Goal: Task Accomplishment & Management: Manage account settings

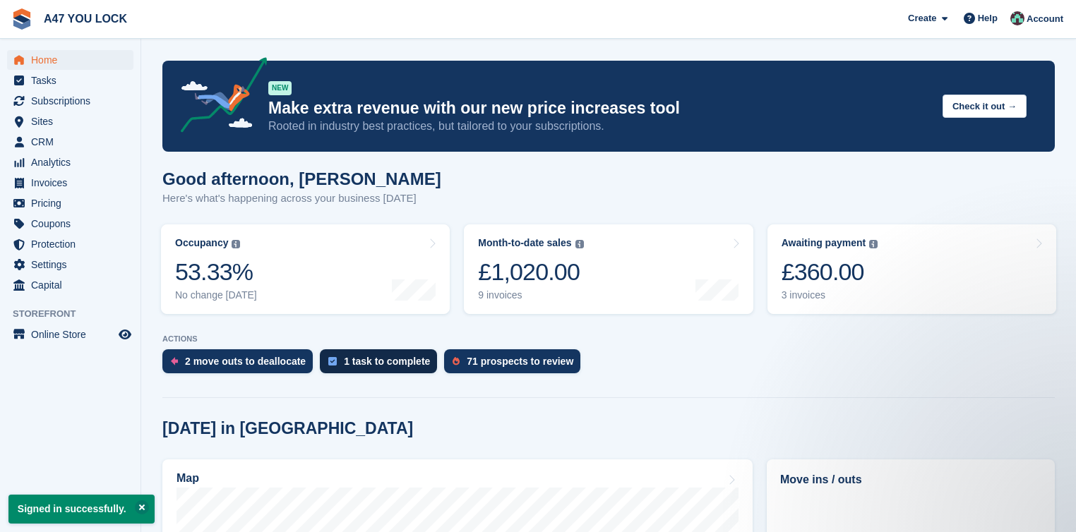
click at [394, 365] on div "1 task to complete" at bounding box center [387, 361] width 86 height 11
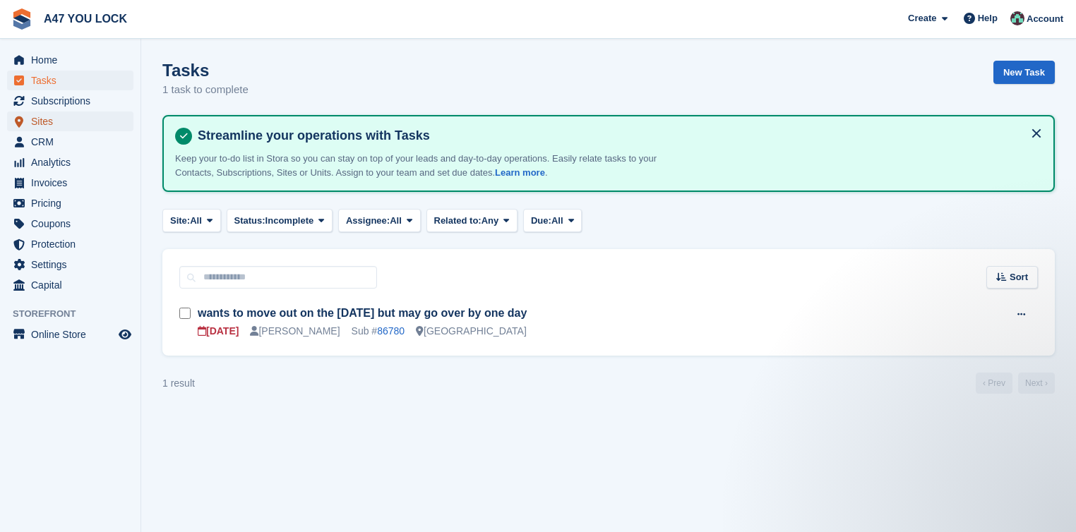
click at [68, 130] on span "Sites" at bounding box center [73, 122] width 85 height 20
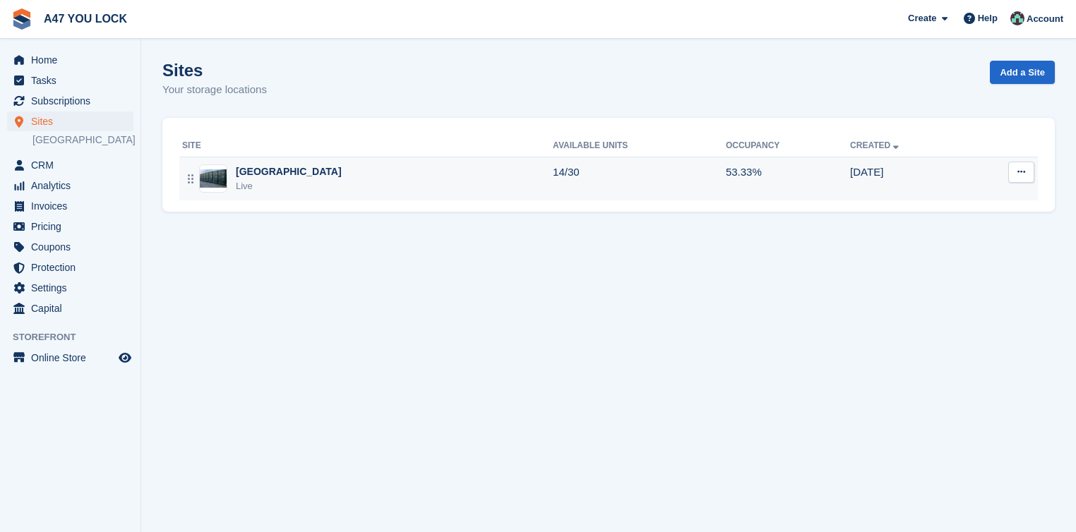
click at [236, 184] on div "Live" at bounding box center [289, 186] width 106 height 14
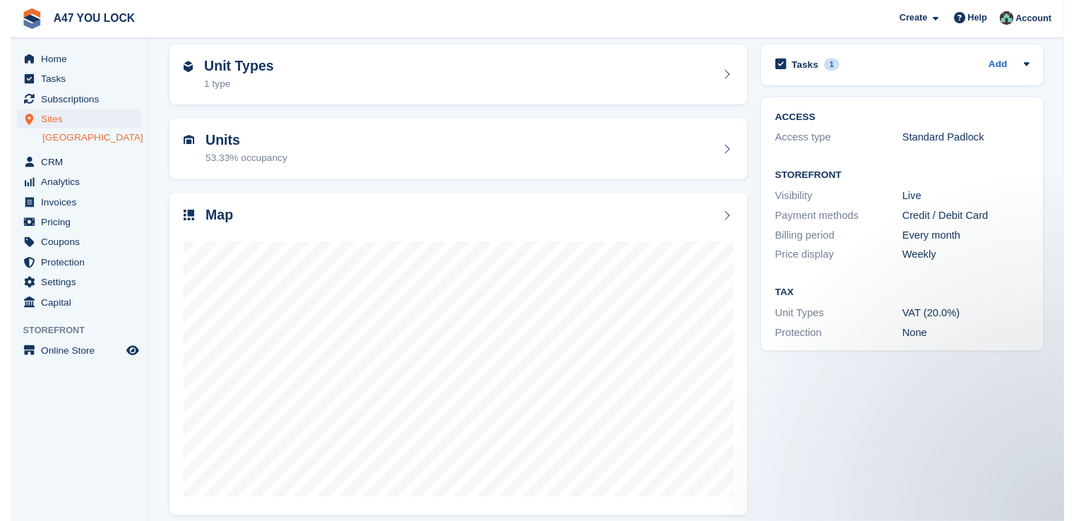
scroll to position [70, 0]
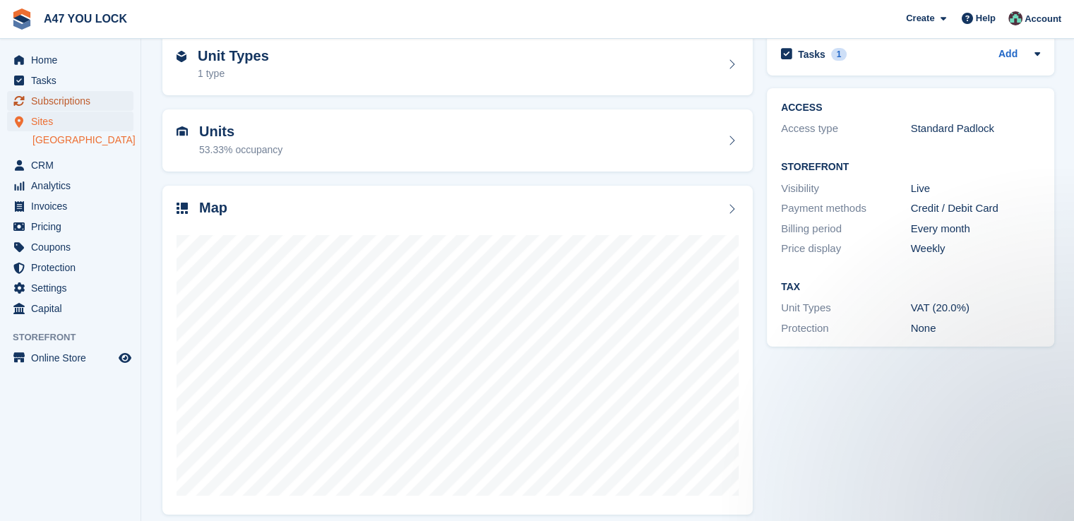
click at [63, 103] on span "Subscriptions" at bounding box center [73, 101] width 85 height 20
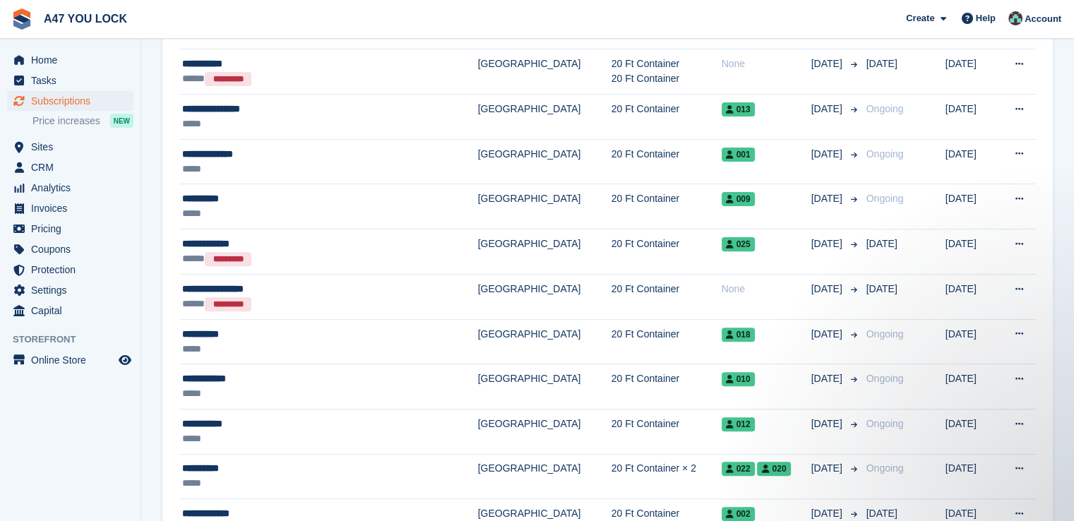
scroll to position [460, 0]
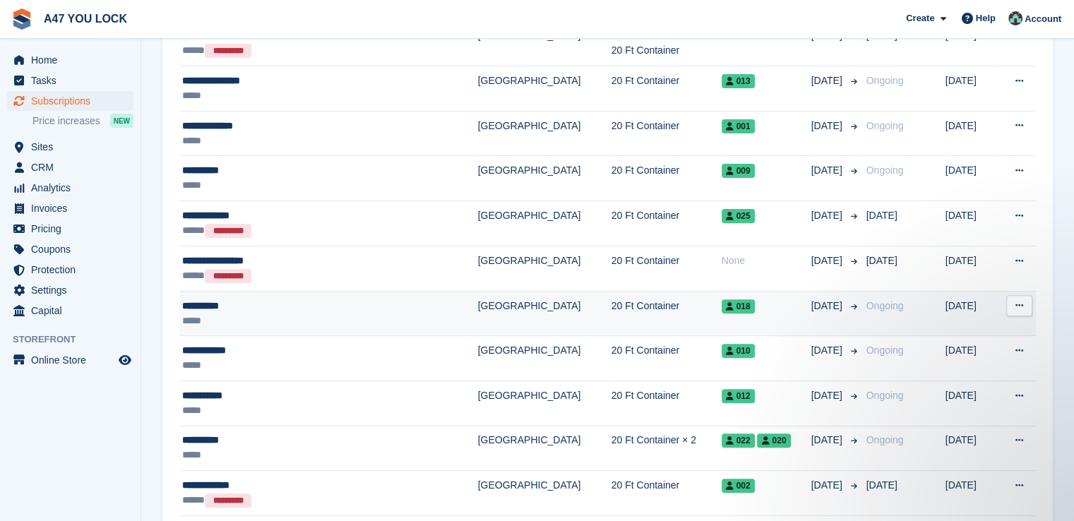
click at [232, 314] on div "*****" at bounding box center [295, 321] width 227 height 15
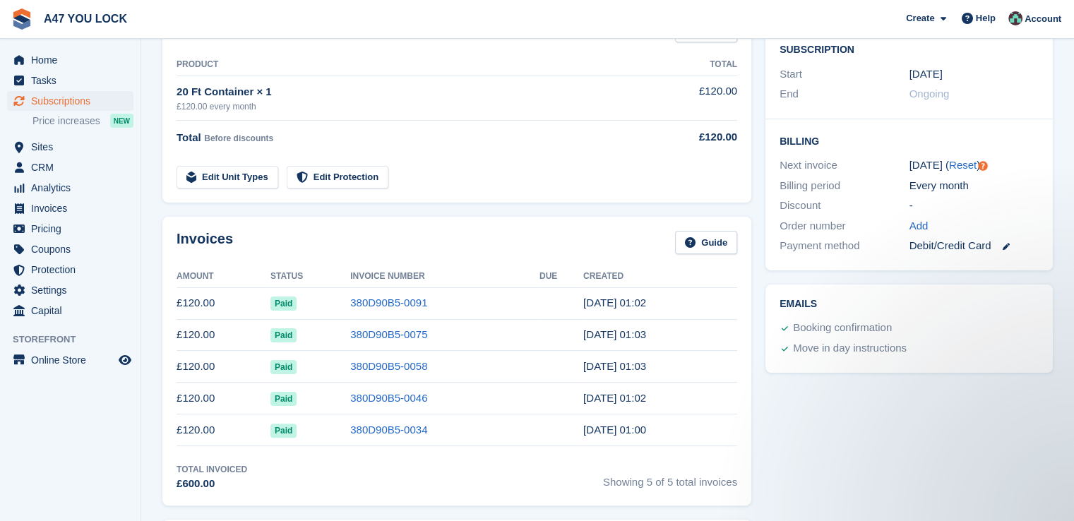
scroll to position [225, 0]
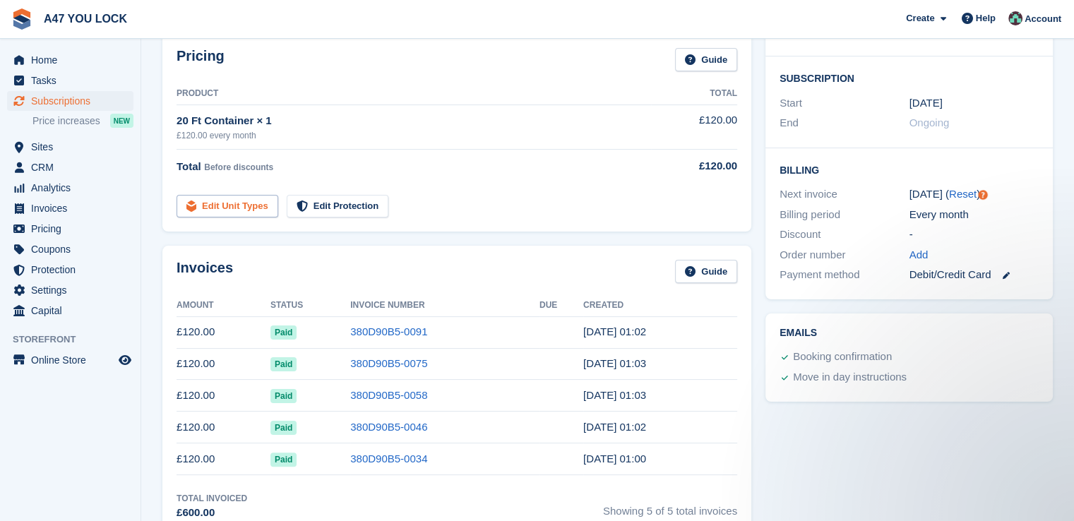
click at [226, 210] on link "Edit Unit Types" at bounding box center [228, 206] width 102 height 23
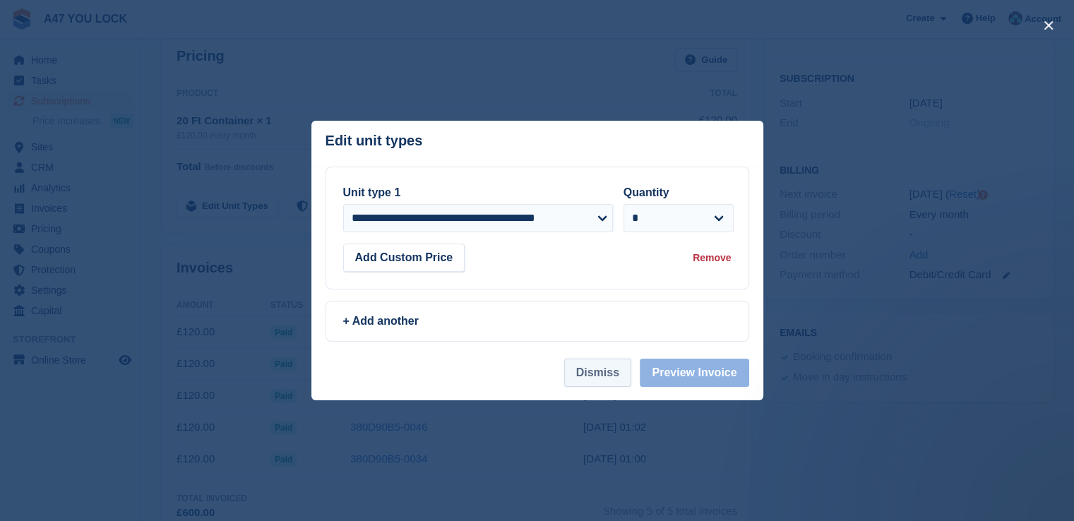
click at [614, 387] on button "Dismiss" at bounding box center [597, 373] width 67 height 28
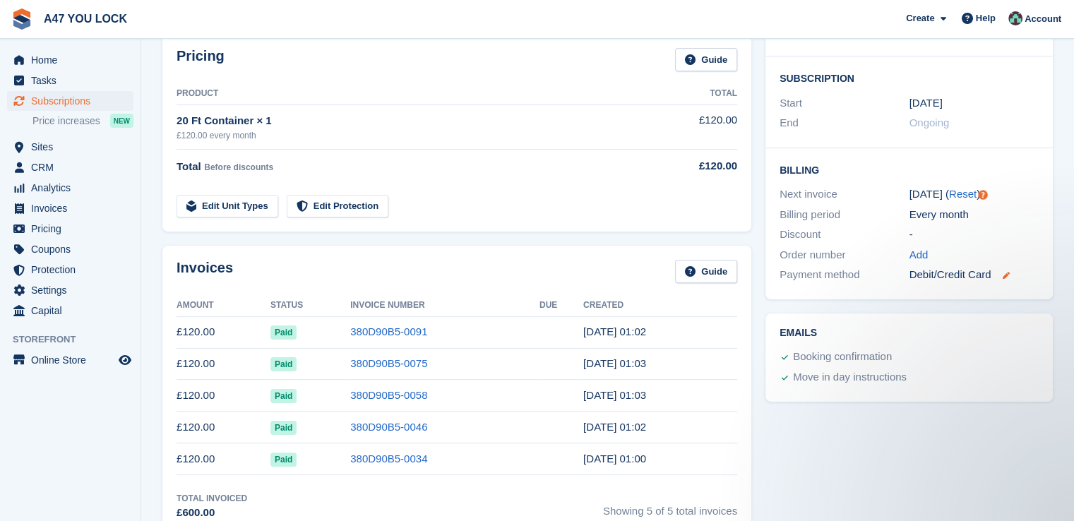
click at [1003, 278] on icon at bounding box center [1005, 275] width 7 height 7
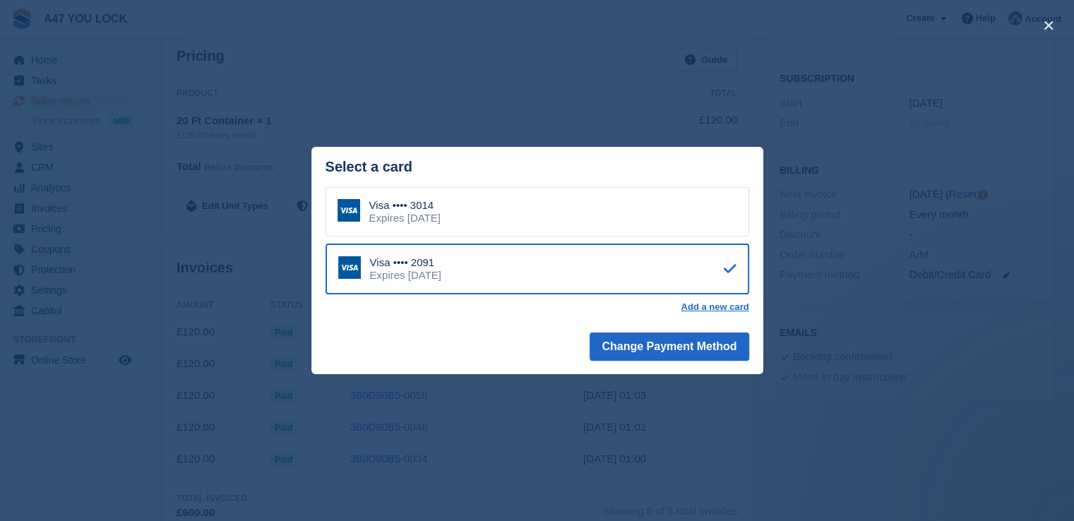
click at [830, 431] on div "close" at bounding box center [537, 260] width 1074 height 521
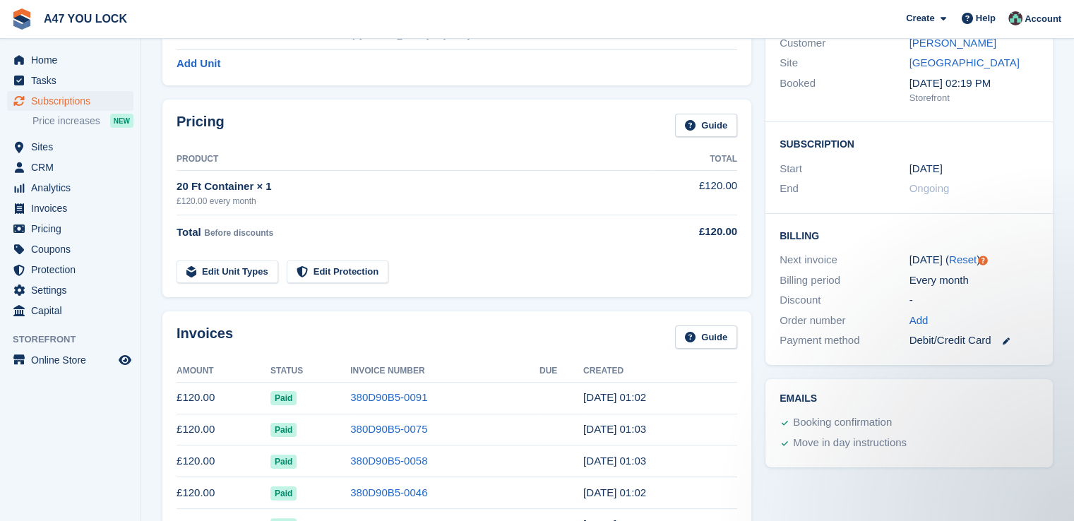
scroll to position [188, 0]
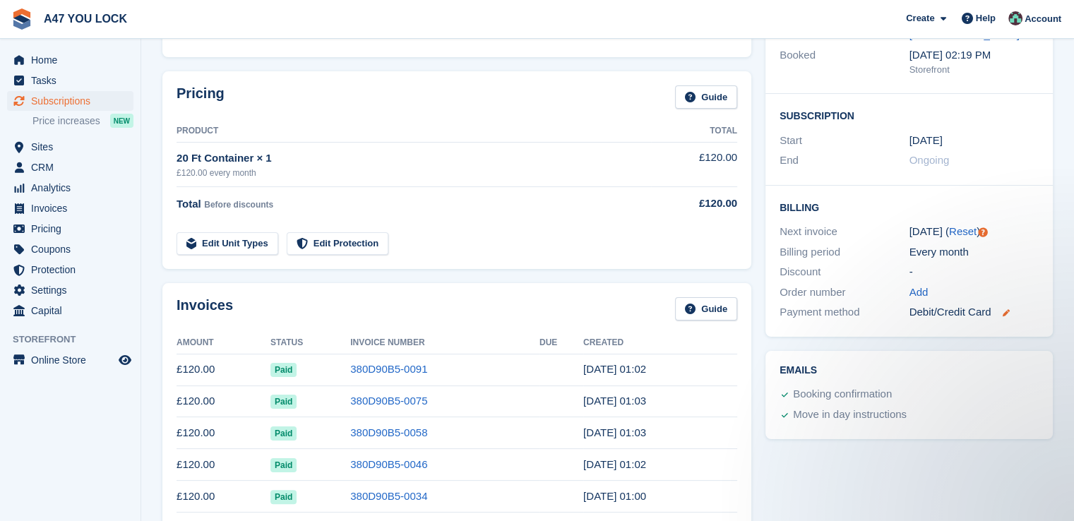
click at [1008, 315] on icon at bounding box center [1005, 312] width 7 height 7
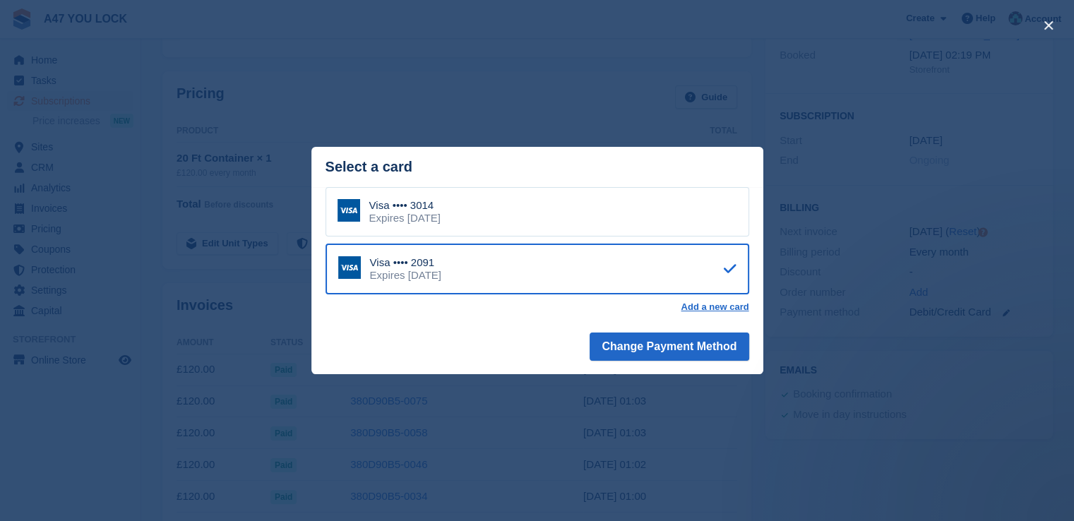
click at [932, 328] on div "close" at bounding box center [537, 260] width 1074 height 521
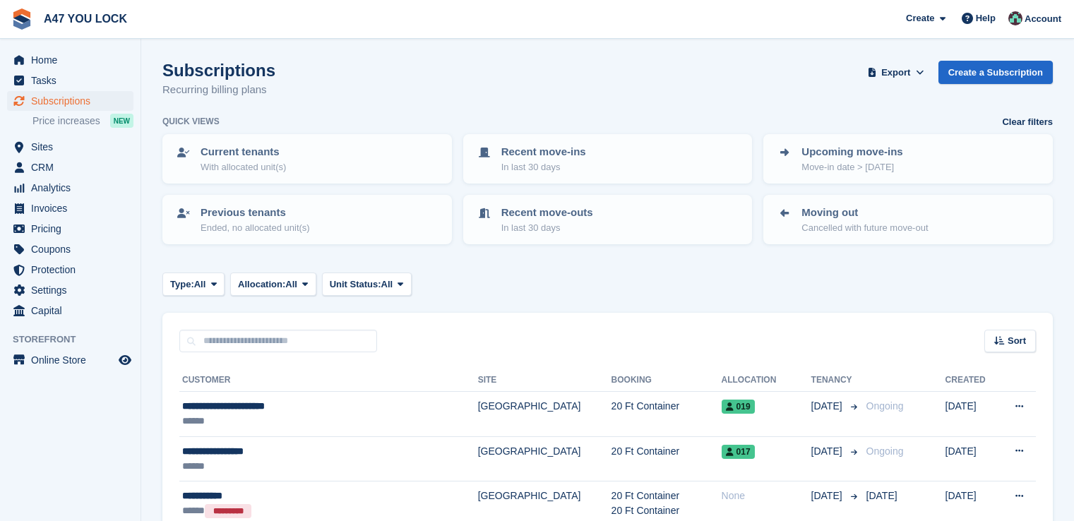
scroll to position [460, 0]
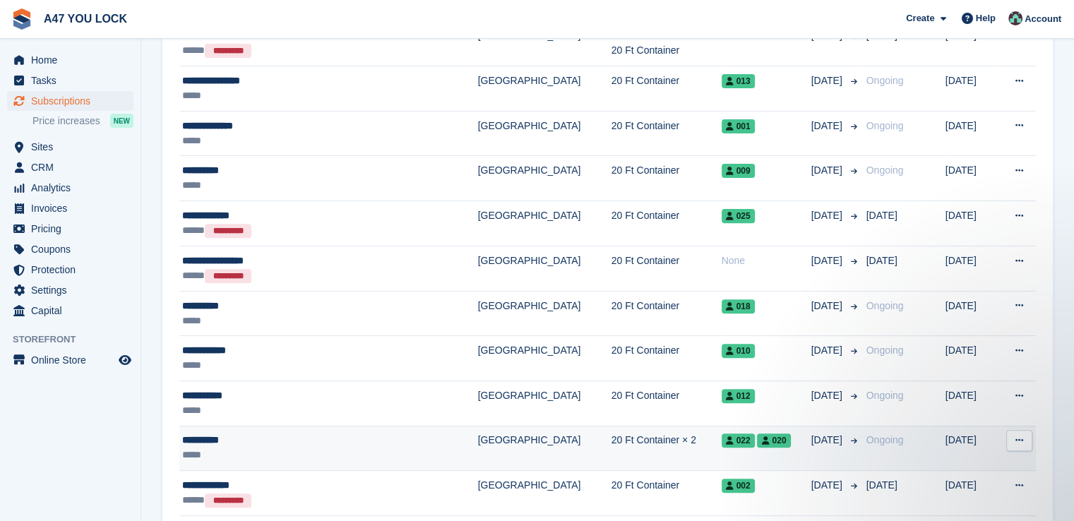
click at [612, 436] on td "20 Ft Container × 2" at bounding box center [667, 448] width 110 height 45
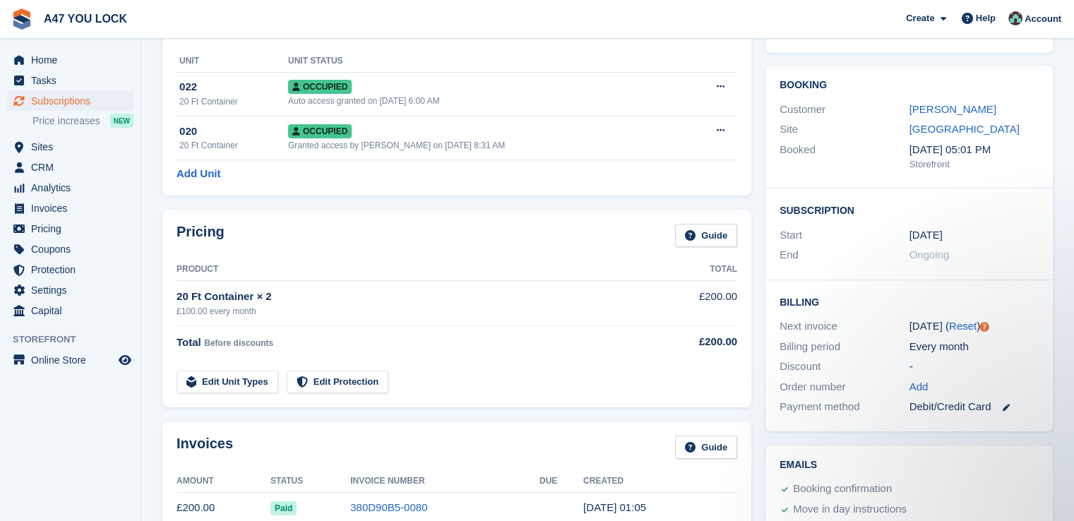
scroll to position [121, 0]
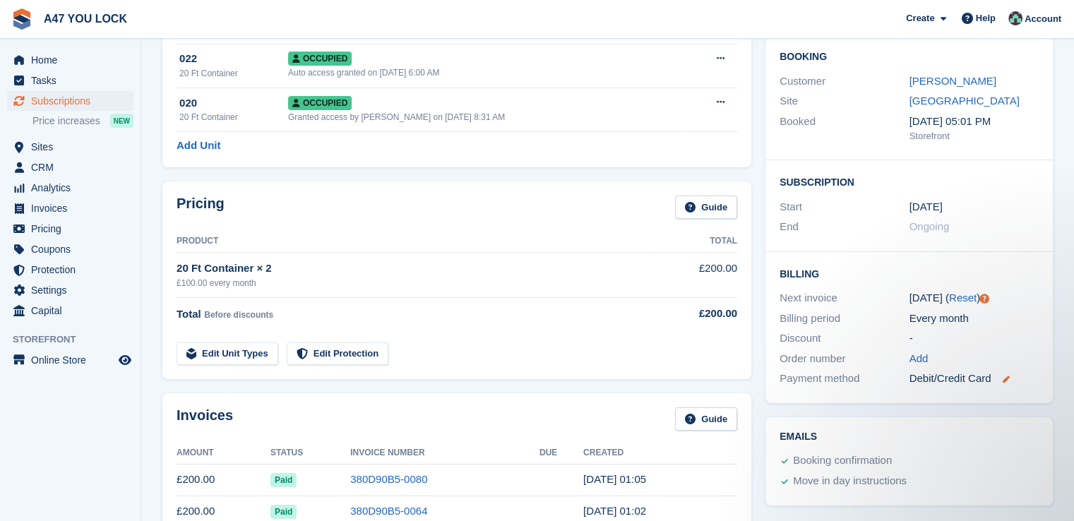
click at [1009, 381] on icon at bounding box center [1005, 379] width 7 height 7
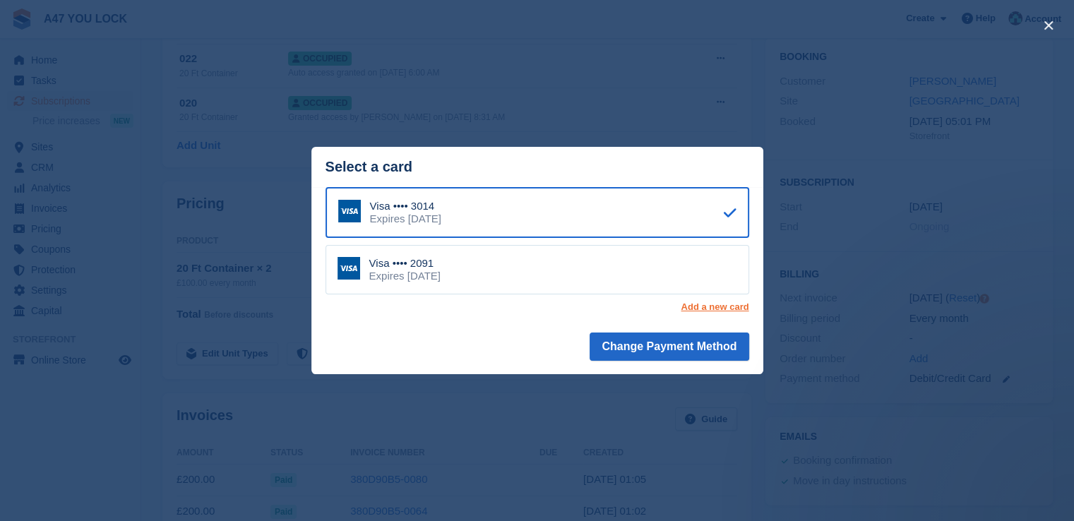
click at [708, 309] on link "Add a new card" at bounding box center [715, 307] width 68 height 11
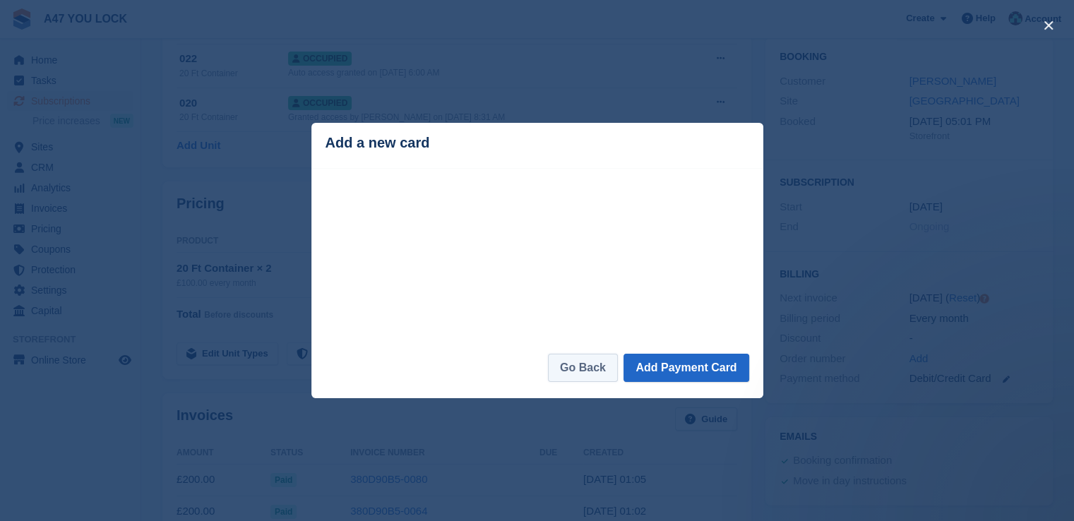
click at [588, 370] on link "Go Back" at bounding box center [583, 368] width 70 height 28
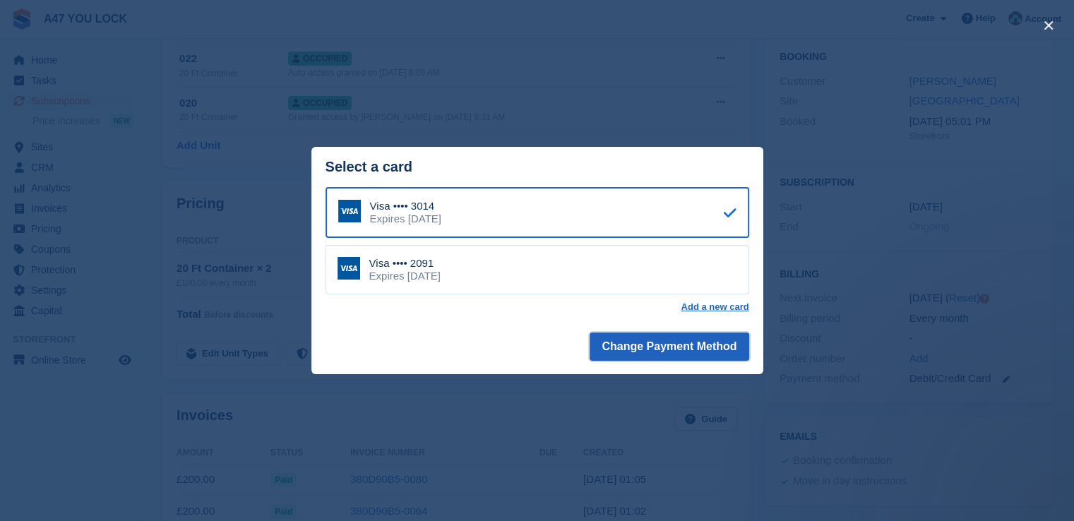
click at [661, 353] on button "Change Payment Method" at bounding box center [669, 347] width 159 height 28
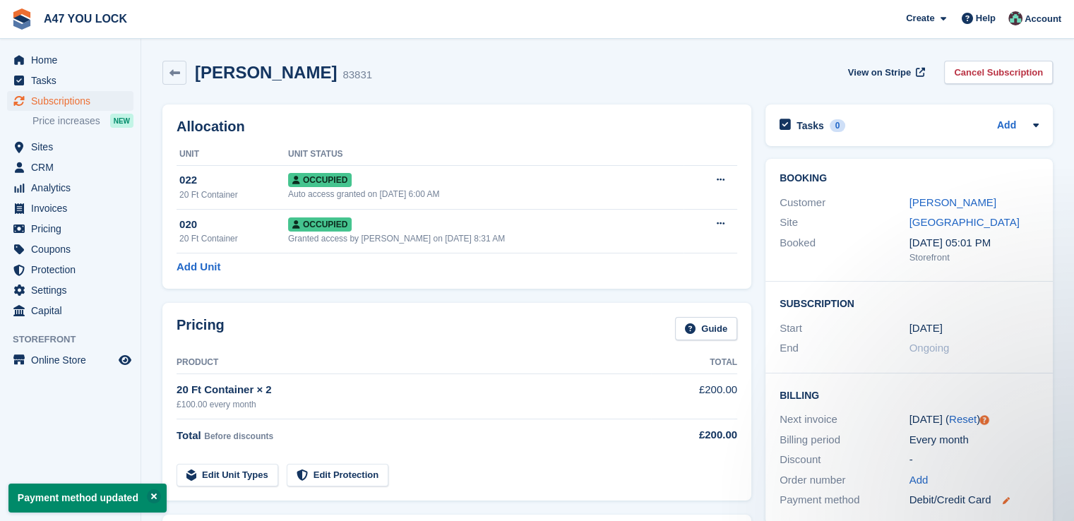
click at [1004, 499] on icon at bounding box center [1005, 500] width 7 height 7
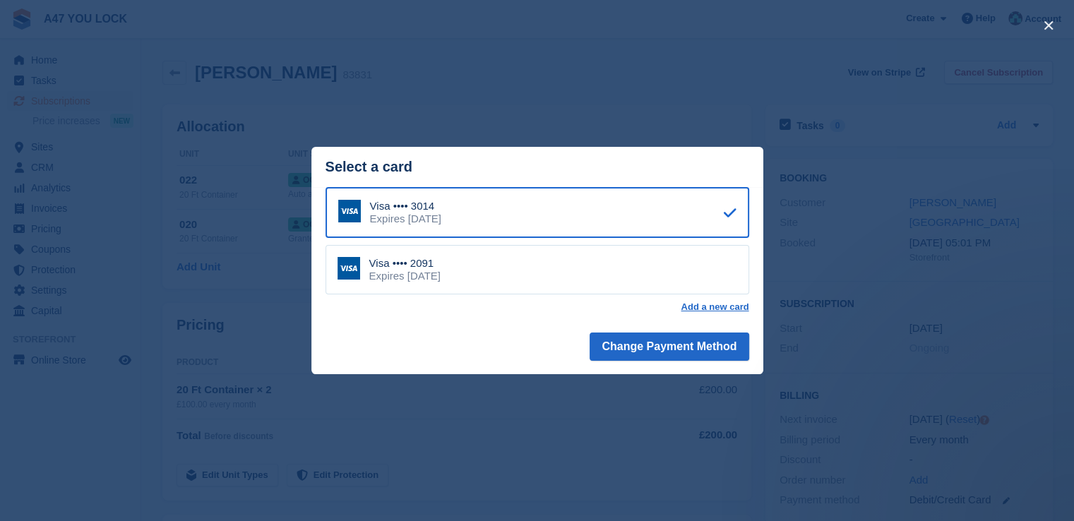
click at [592, 419] on div "close" at bounding box center [537, 260] width 1074 height 521
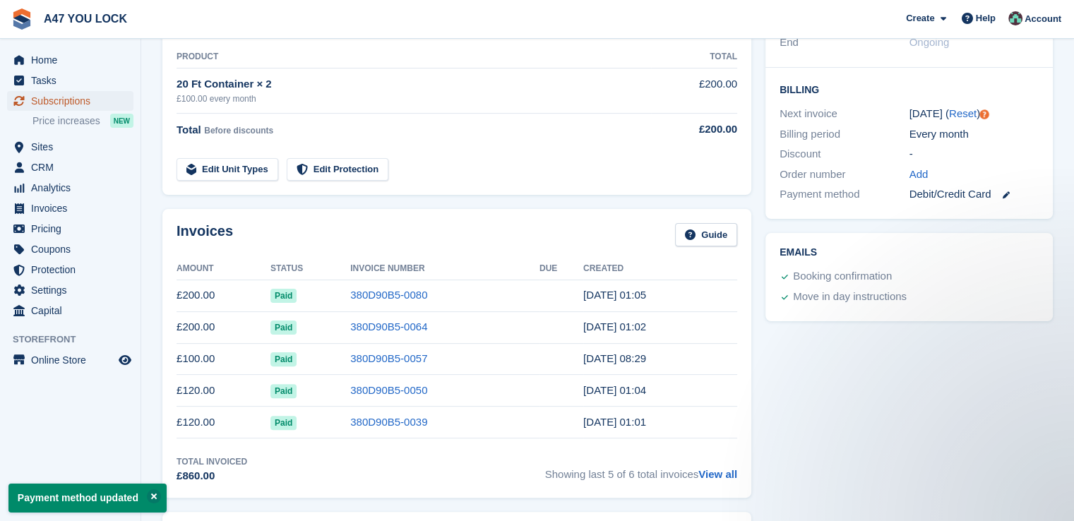
click at [59, 105] on span "Subscriptions" at bounding box center [73, 101] width 85 height 20
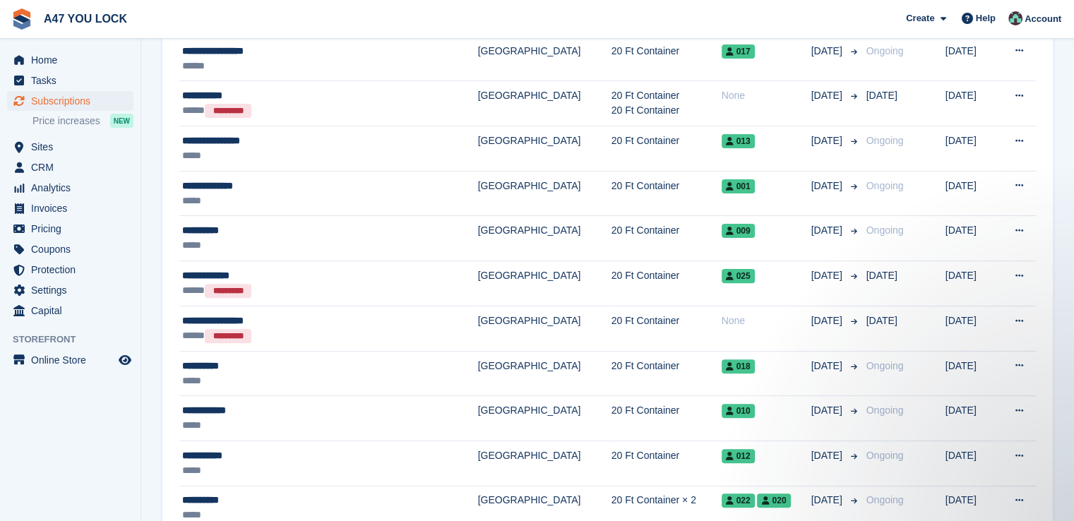
scroll to position [414, 0]
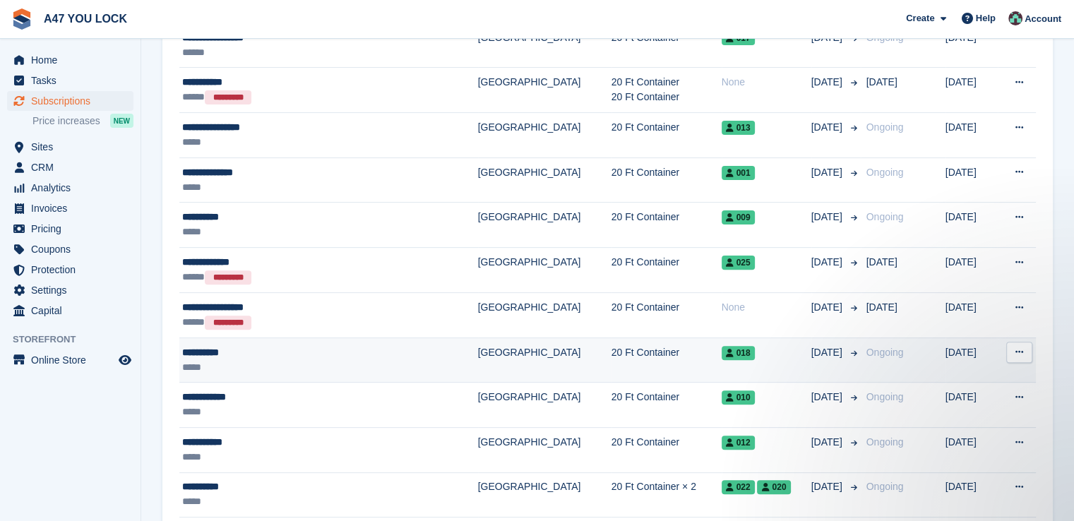
click at [316, 354] on div "**********" at bounding box center [295, 352] width 227 height 15
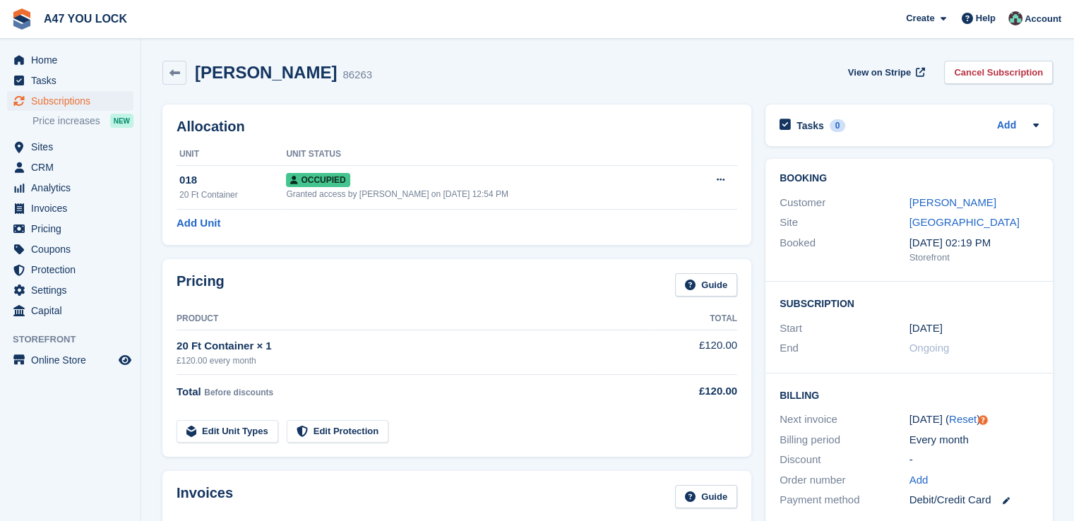
click at [1010, 501] on div "Debit/Credit Card" at bounding box center [975, 500] width 130 height 16
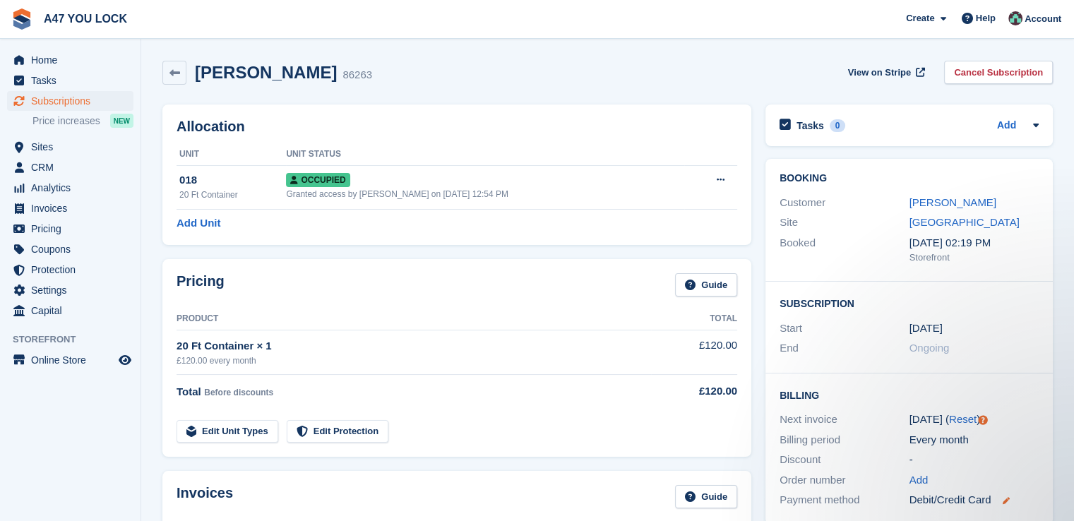
click at [1009, 501] on icon at bounding box center [1005, 500] width 7 height 7
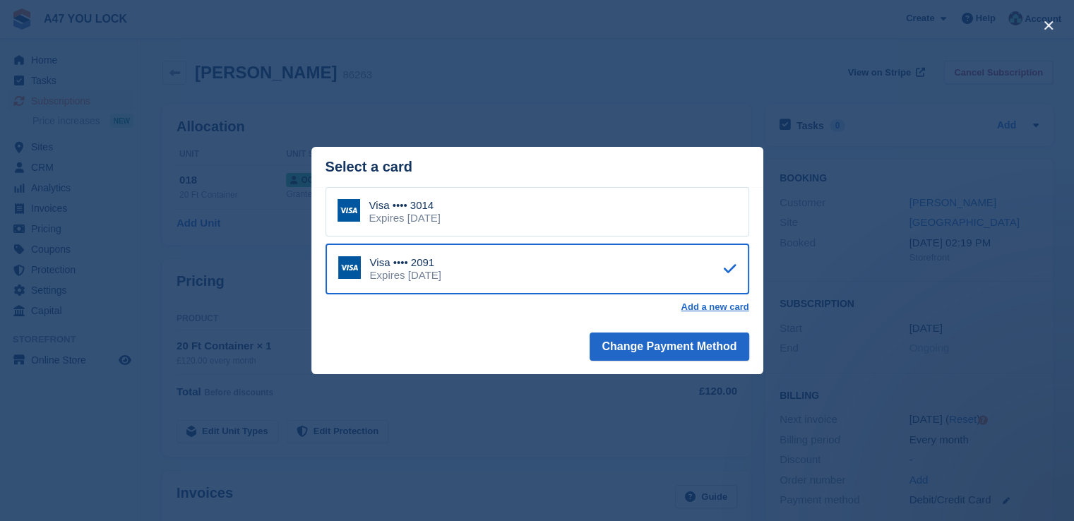
click at [441, 217] on div "Expires November 2029" at bounding box center [404, 218] width 71 height 13
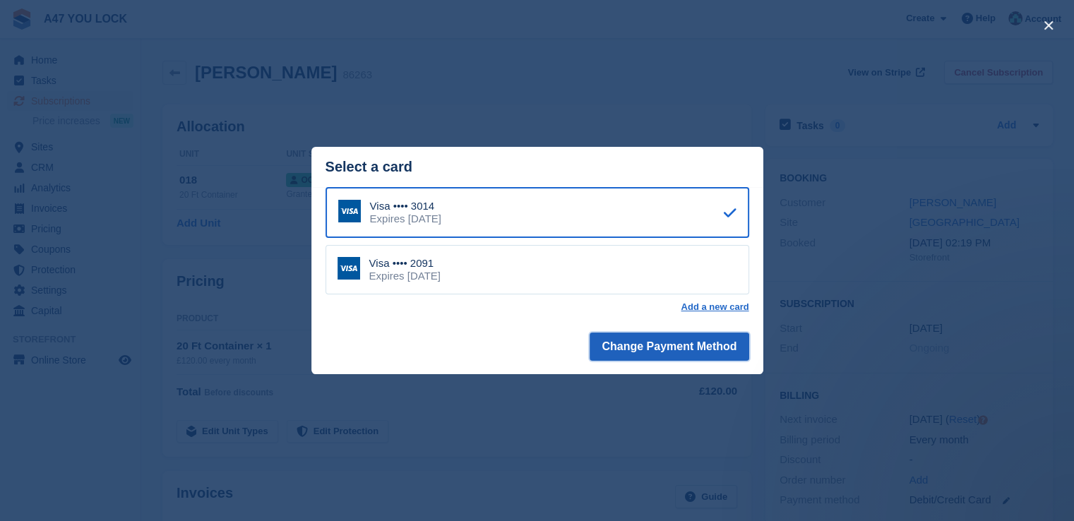
click at [648, 351] on button "Change Payment Method" at bounding box center [669, 347] width 159 height 28
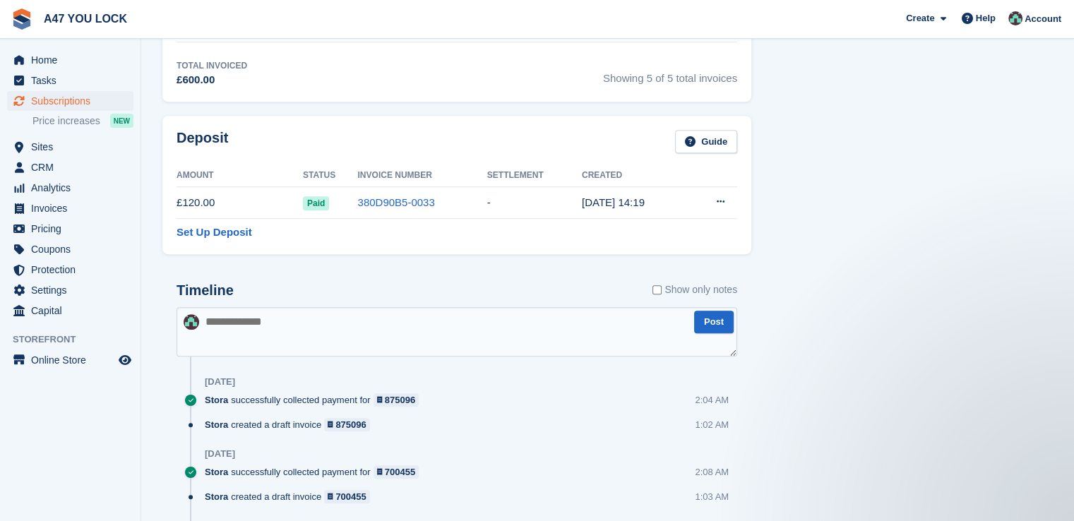
scroll to position [677, 0]
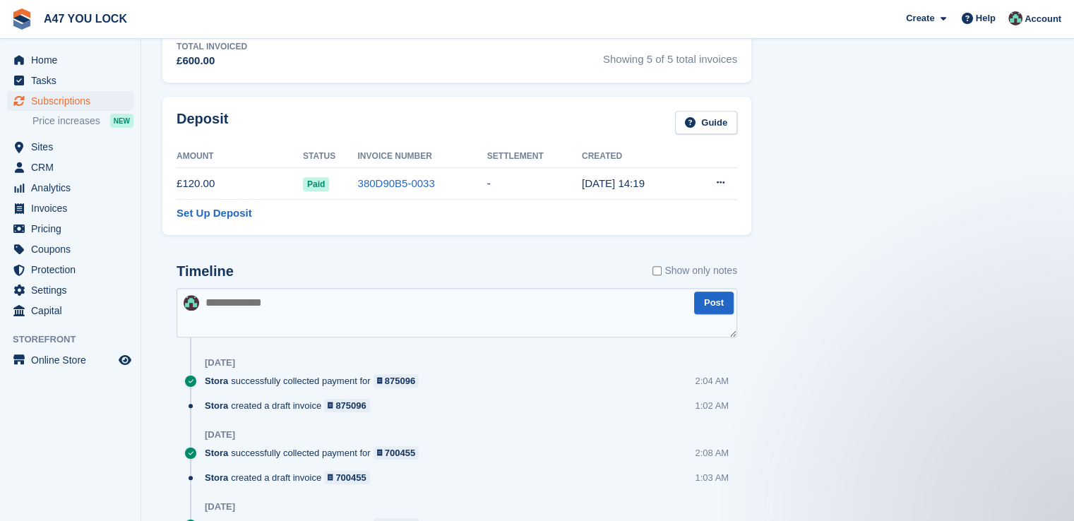
click at [277, 310] on textarea at bounding box center [457, 312] width 561 height 49
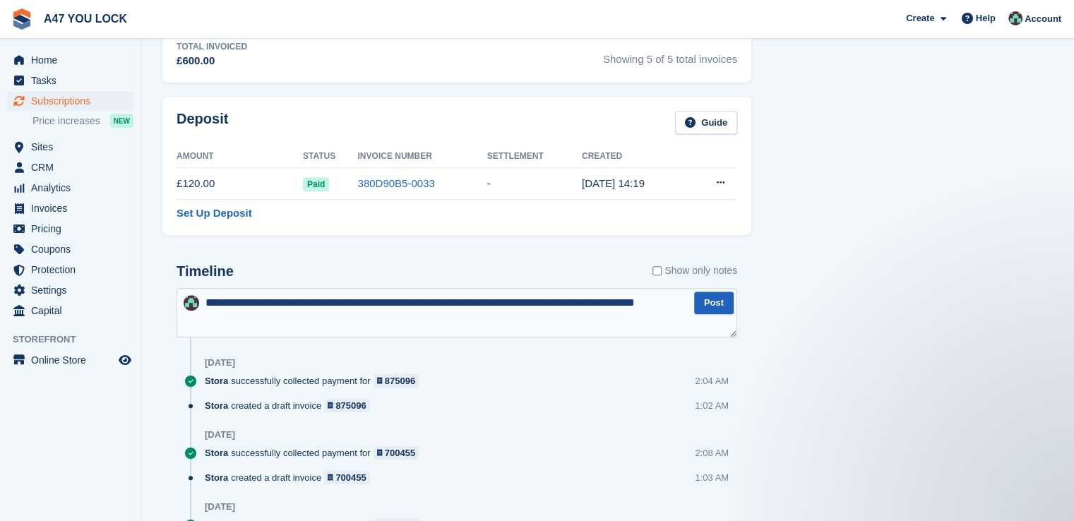
type textarea "**********"
click at [719, 303] on button "Post" at bounding box center [714, 303] width 40 height 23
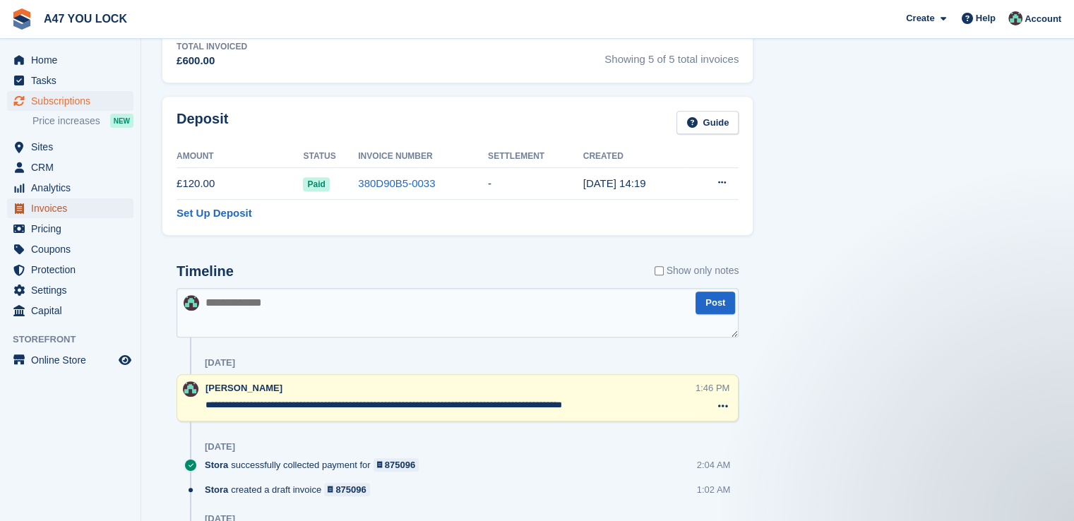
click at [56, 207] on span "Invoices" at bounding box center [73, 208] width 85 height 20
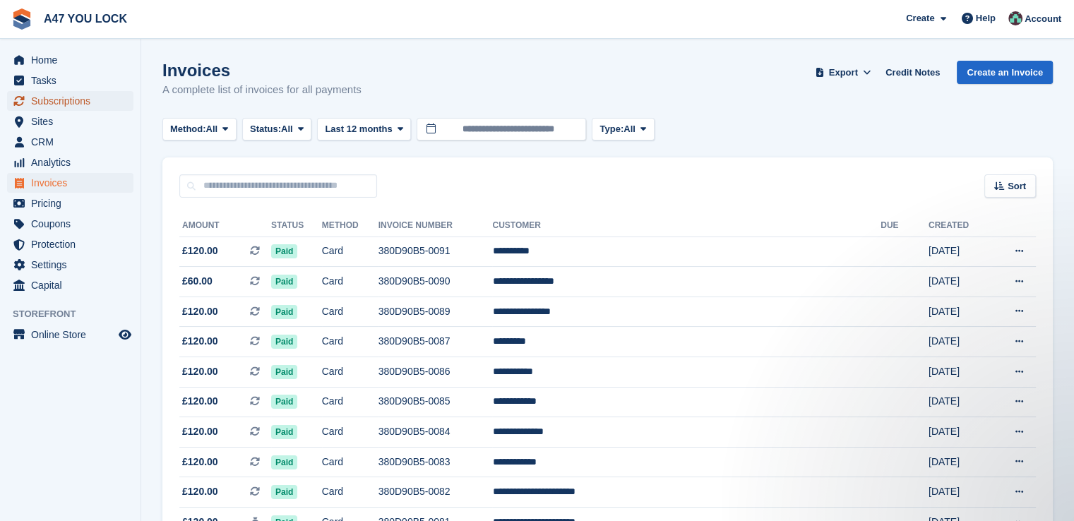
click at [56, 100] on span "Subscriptions" at bounding box center [73, 101] width 85 height 20
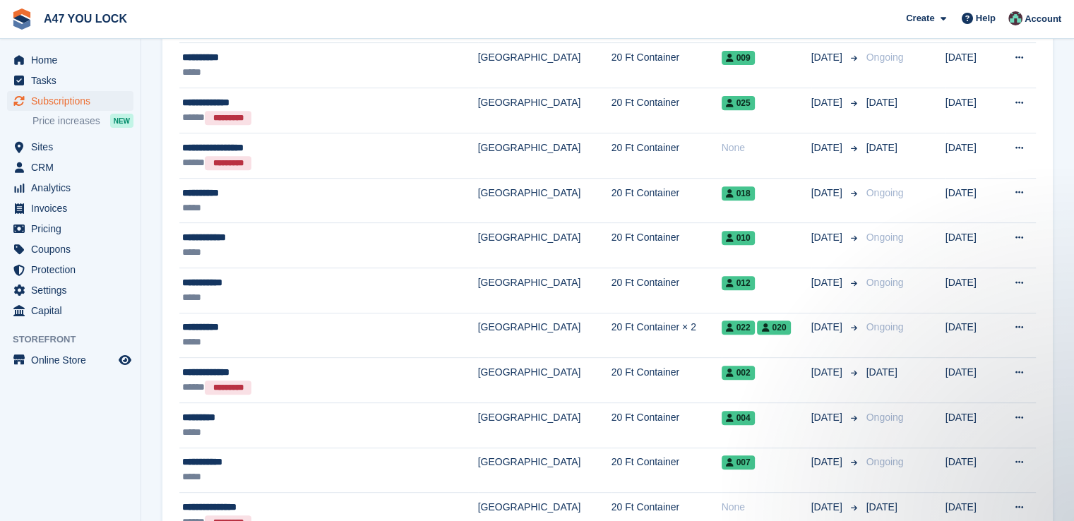
scroll to position [573, 0]
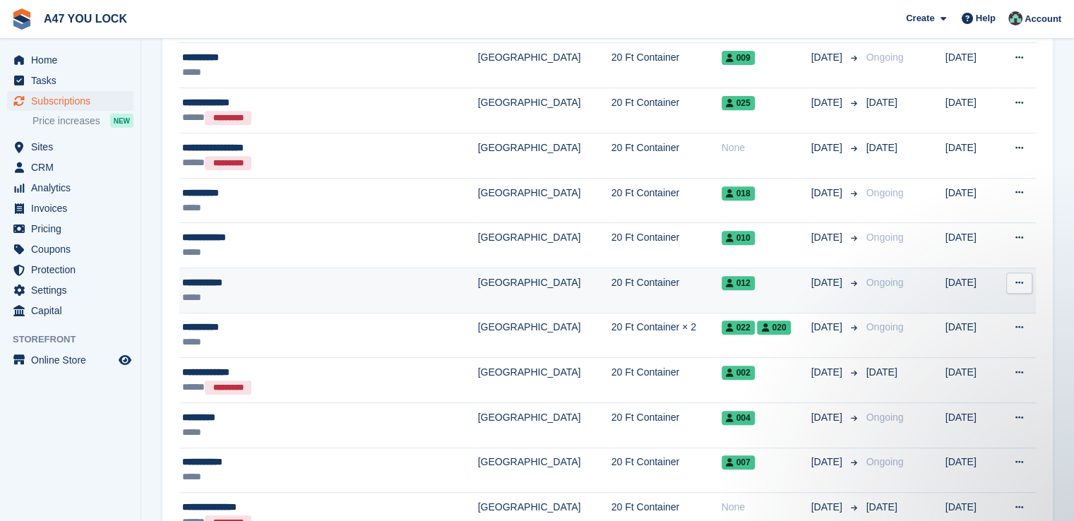
click at [365, 285] on div "**********" at bounding box center [295, 282] width 227 height 15
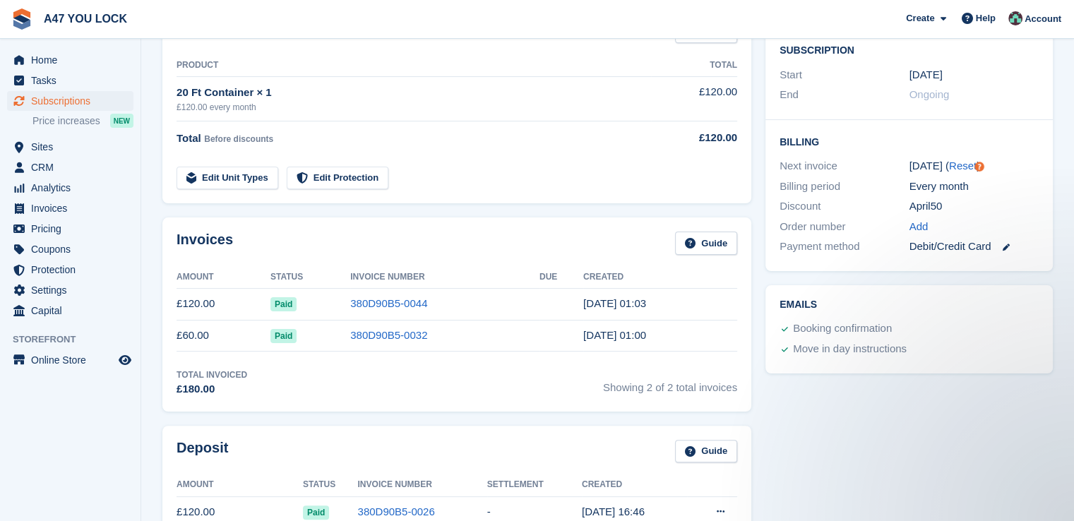
scroll to position [197, 0]
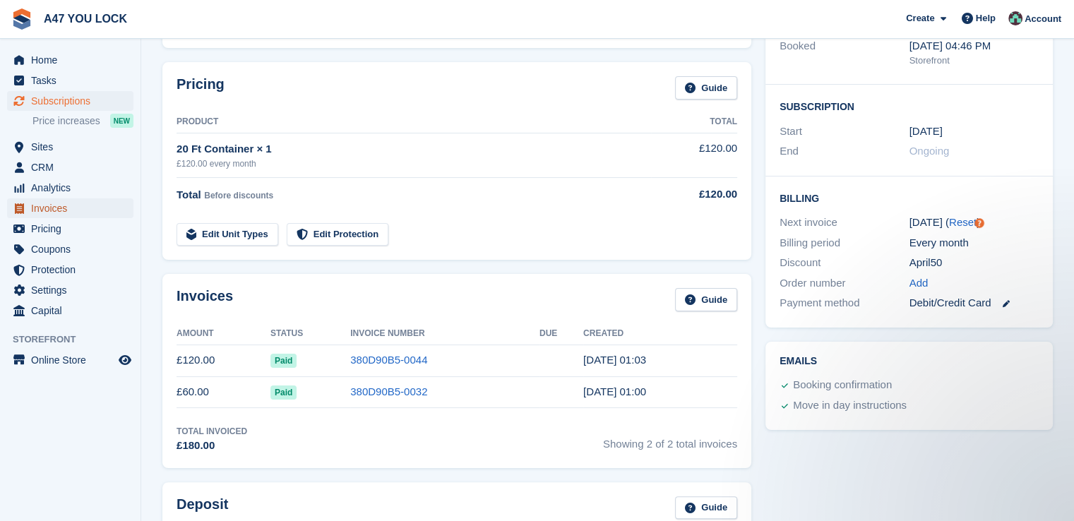
click at [53, 210] on span "Invoices" at bounding box center [73, 208] width 85 height 20
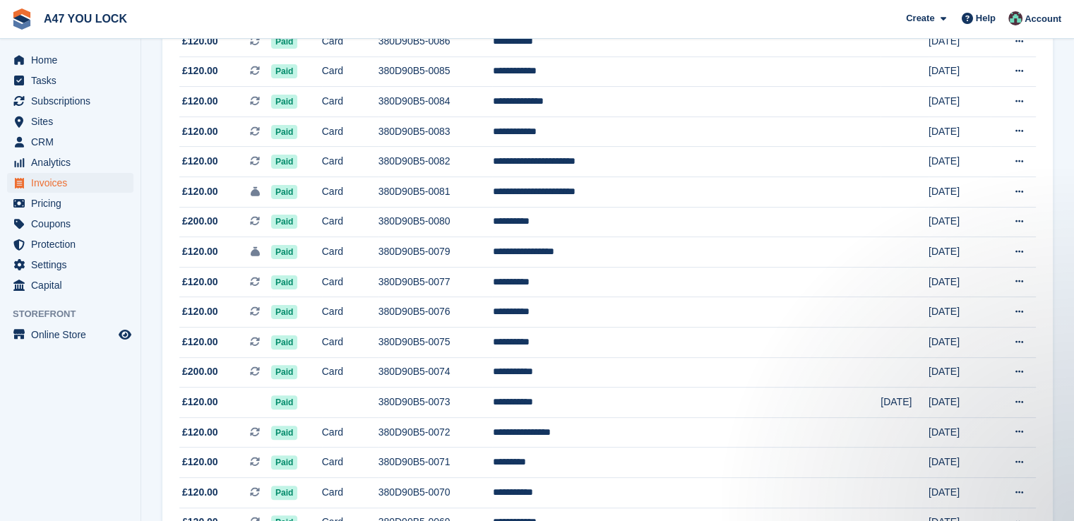
scroll to position [339, 0]
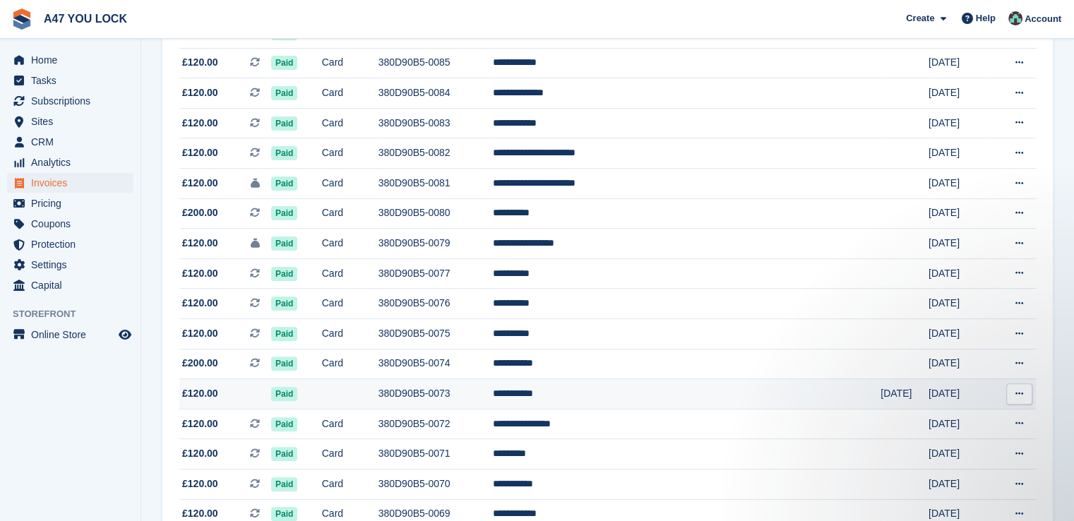
click at [493, 395] on td "380D90B5-0073" at bounding box center [436, 394] width 114 height 30
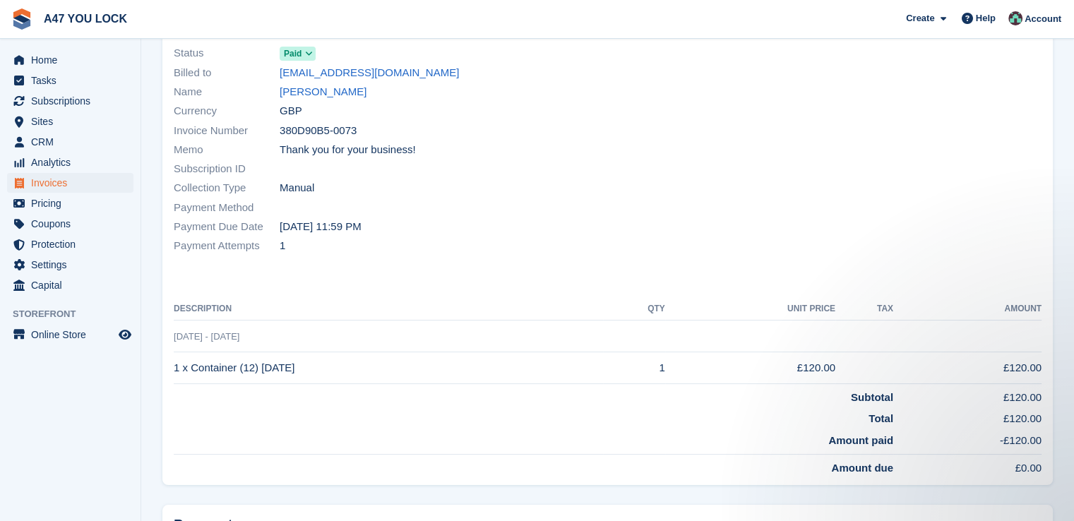
scroll to position [85, 0]
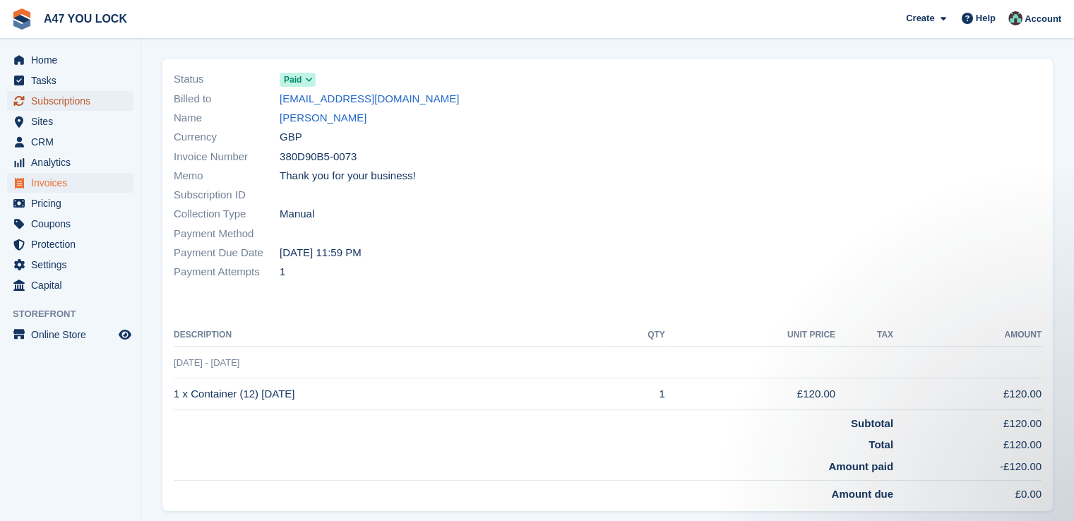
click at [48, 96] on span "Subscriptions" at bounding box center [73, 101] width 85 height 20
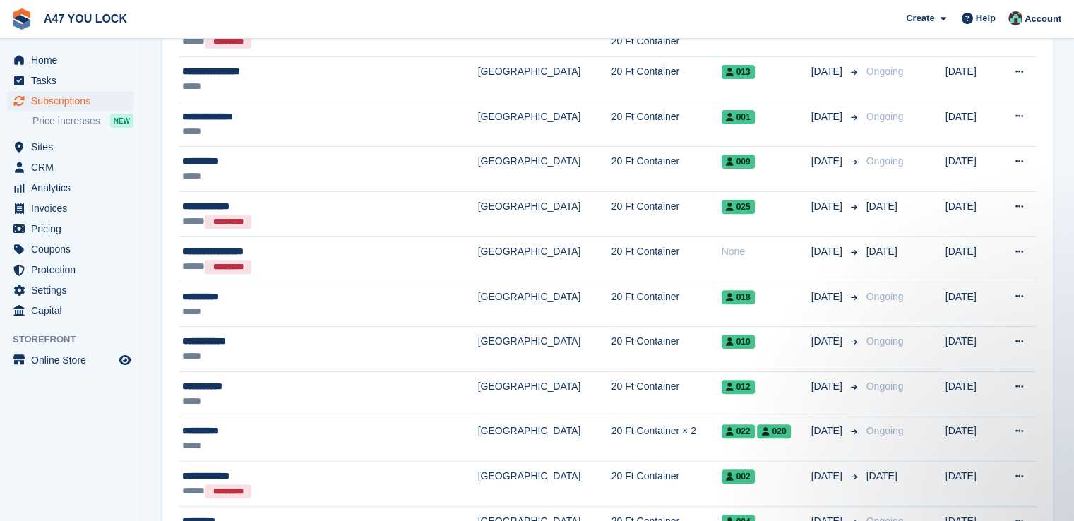
scroll to position [498, 0]
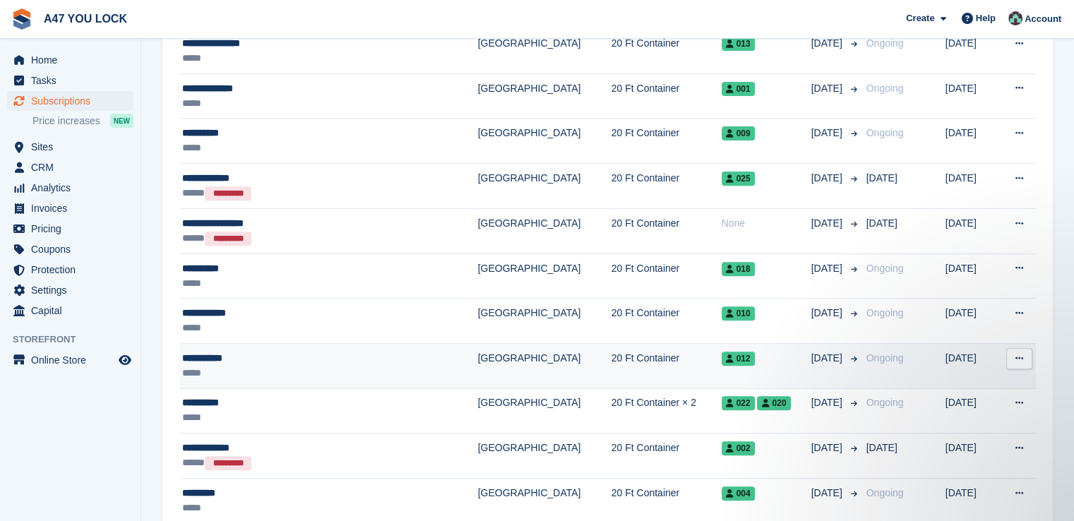
click at [311, 366] on div "*****" at bounding box center [295, 373] width 227 height 15
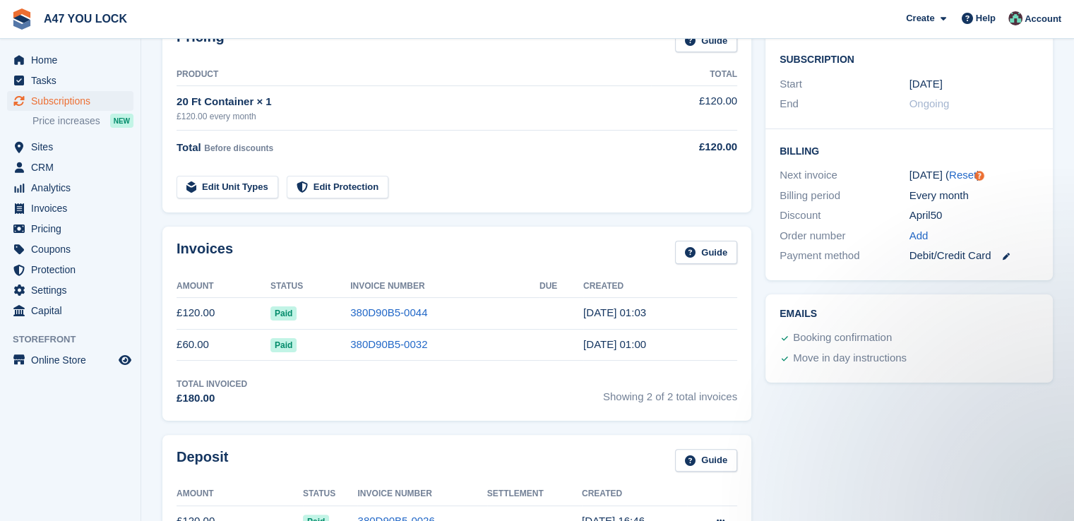
scroll to position [357, 0]
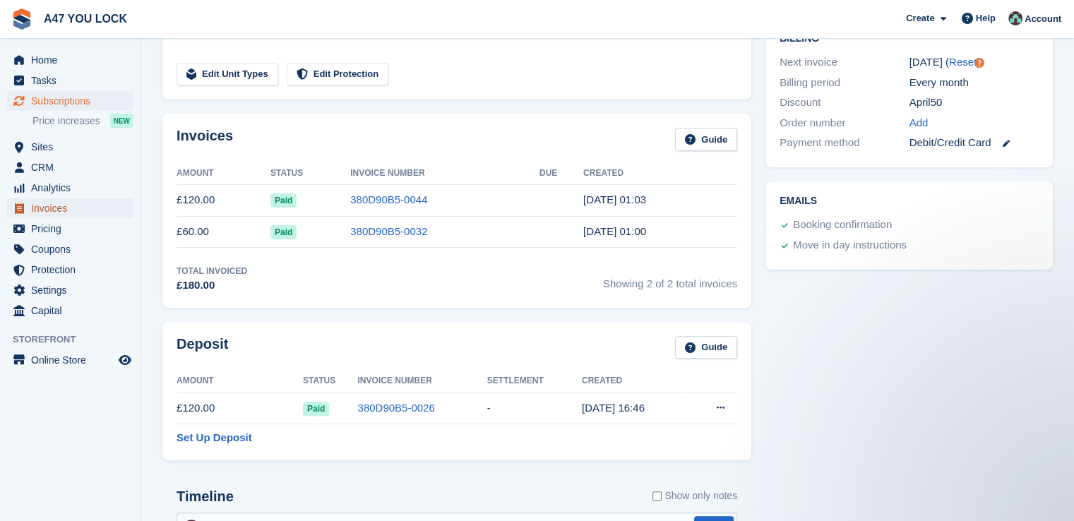
click at [68, 212] on span "Invoices" at bounding box center [73, 208] width 85 height 20
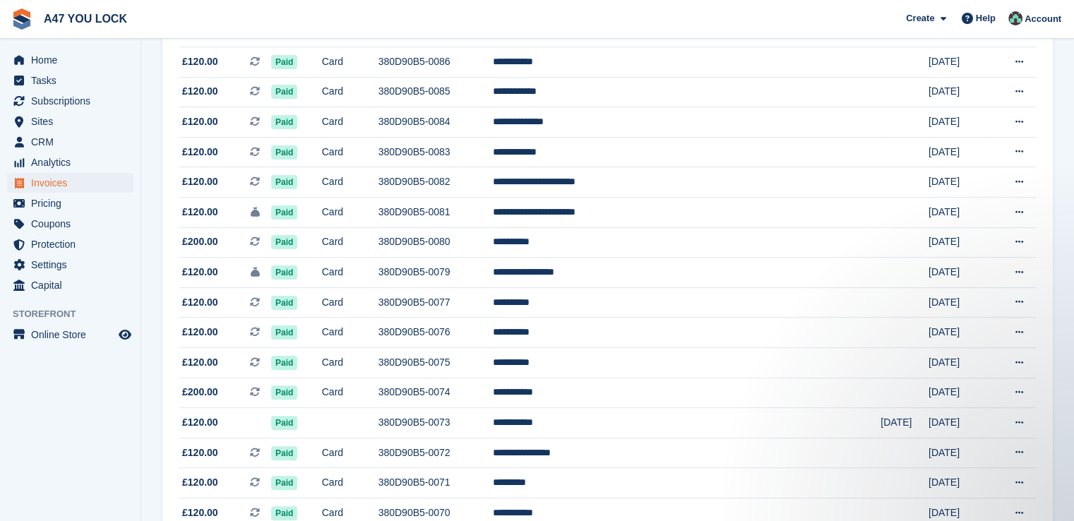
scroll to position [338, 0]
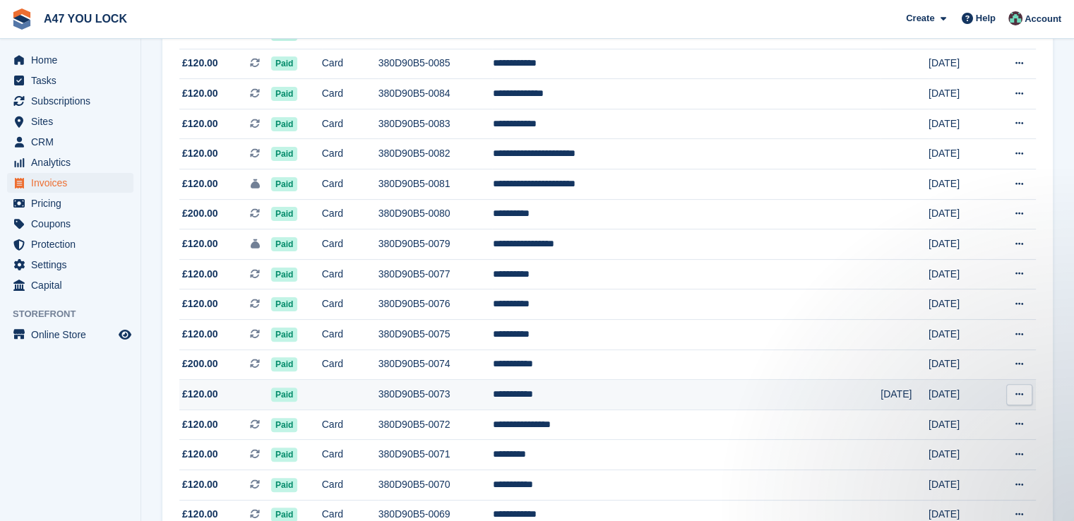
click at [592, 390] on td "**********" at bounding box center [686, 395] width 388 height 30
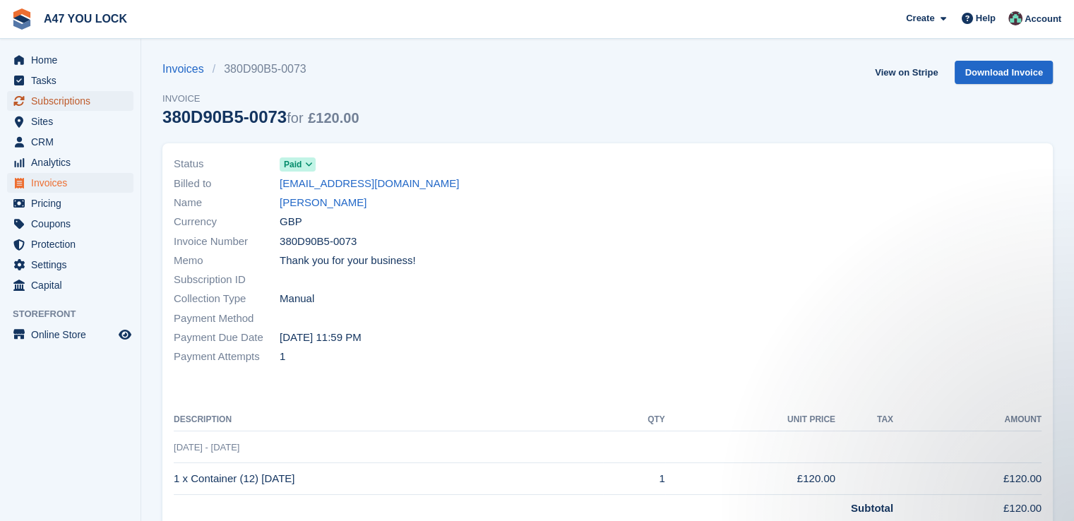
click at [61, 105] on span "Subscriptions" at bounding box center [73, 101] width 85 height 20
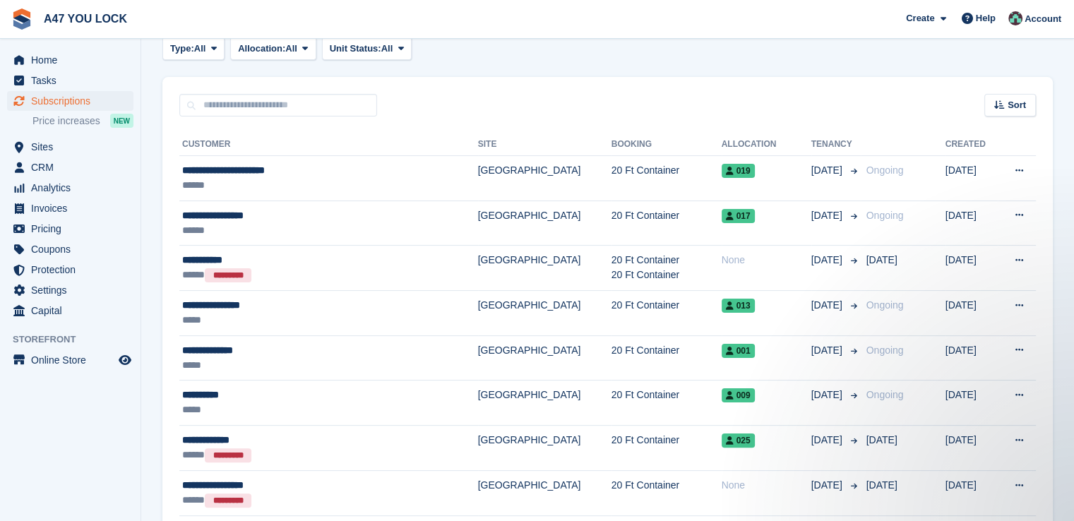
scroll to position [234, 0]
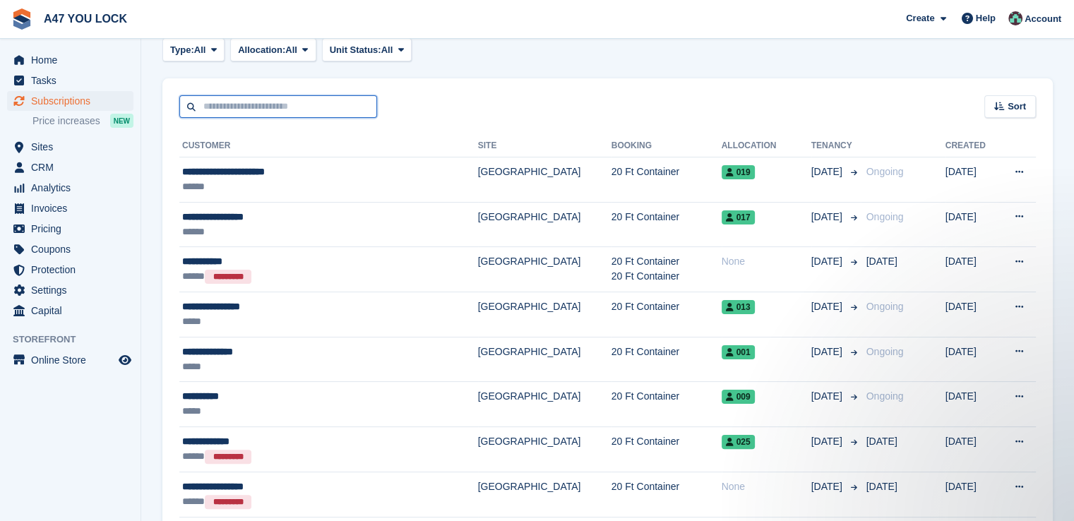
click at [267, 108] on input "text" at bounding box center [278, 106] width 198 height 23
type input "****"
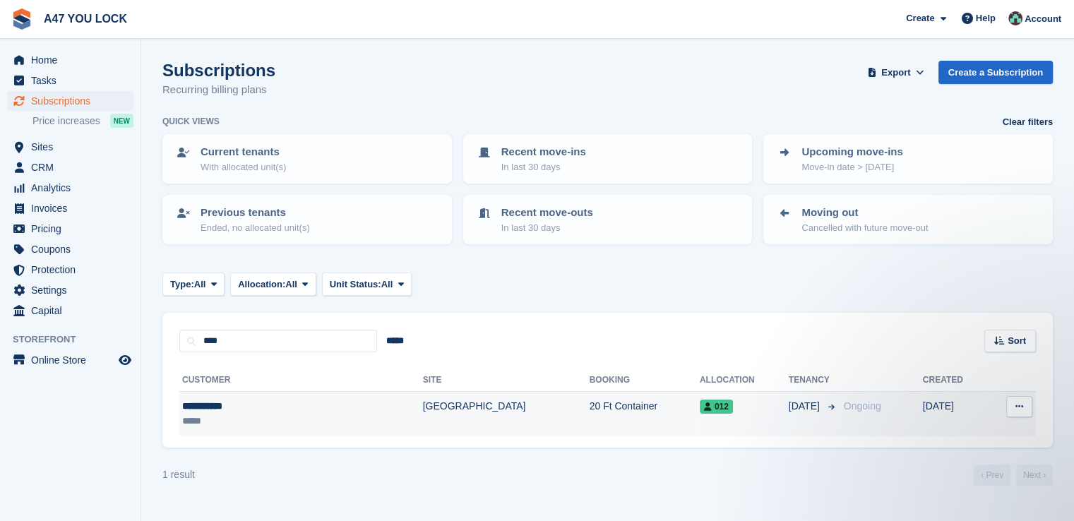
click at [1023, 405] on icon at bounding box center [1019, 406] width 8 height 9
click at [945, 432] on p "View customer" at bounding box center [964, 434] width 123 height 18
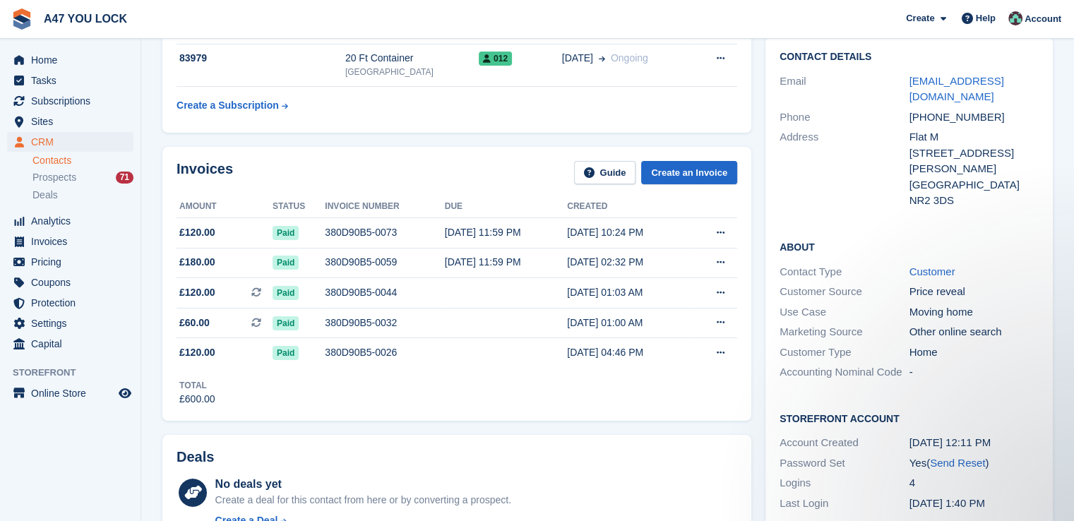
scroll to position [56, 0]
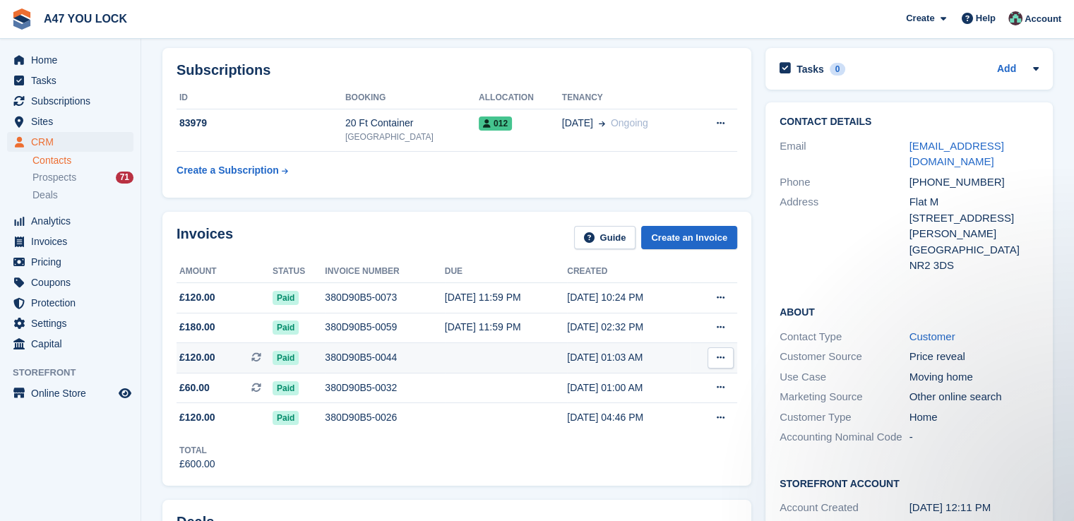
click at [255, 359] on icon at bounding box center [256, 357] width 10 height 10
click at [720, 299] on icon at bounding box center [721, 297] width 8 height 9
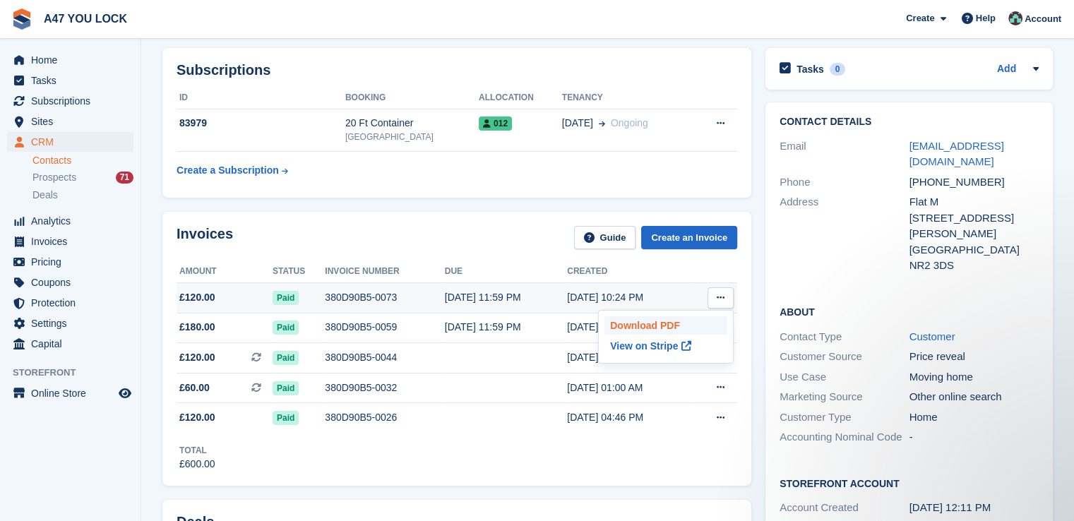
click at [647, 329] on p "Download PDF" at bounding box center [665, 325] width 123 height 18
click at [222, 173] on div "Create a Subscription" at bounding box center [228, 170] width 102 height 15
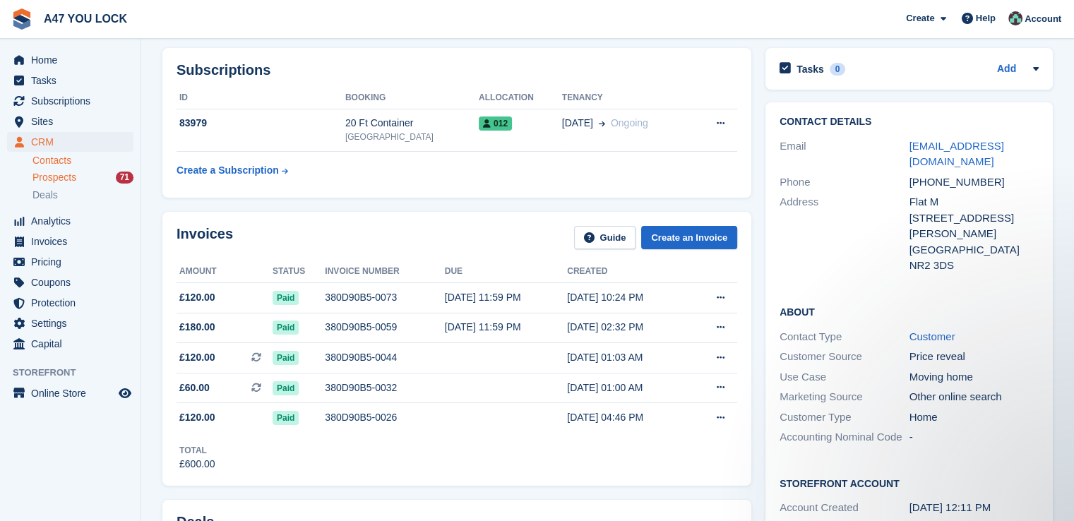
click at [62, 178] on span "Prospects" at bounding box center [54, 177] width 44 height 13
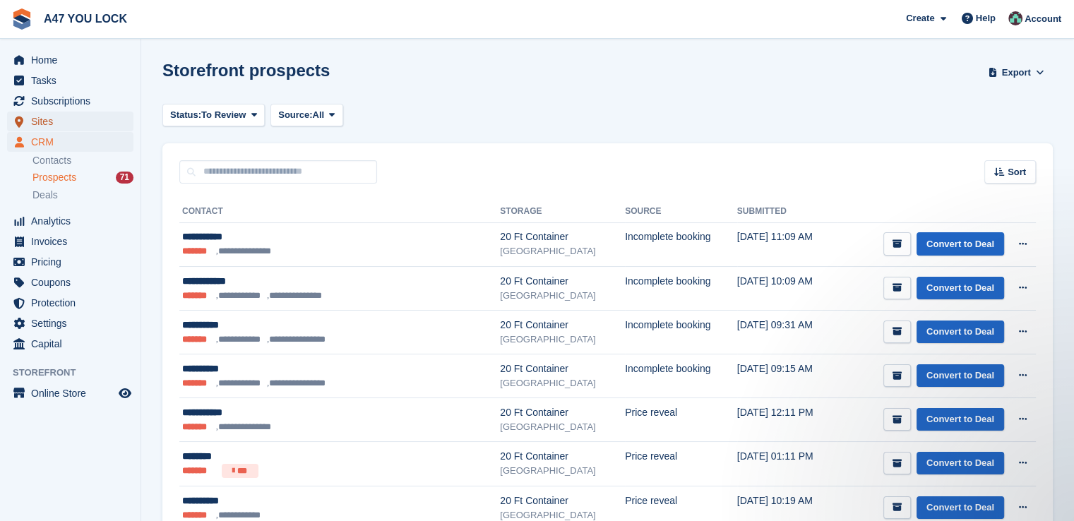
click at [46, 119] on span "Sites" at bounding box center [73, 122] width 85 height 20
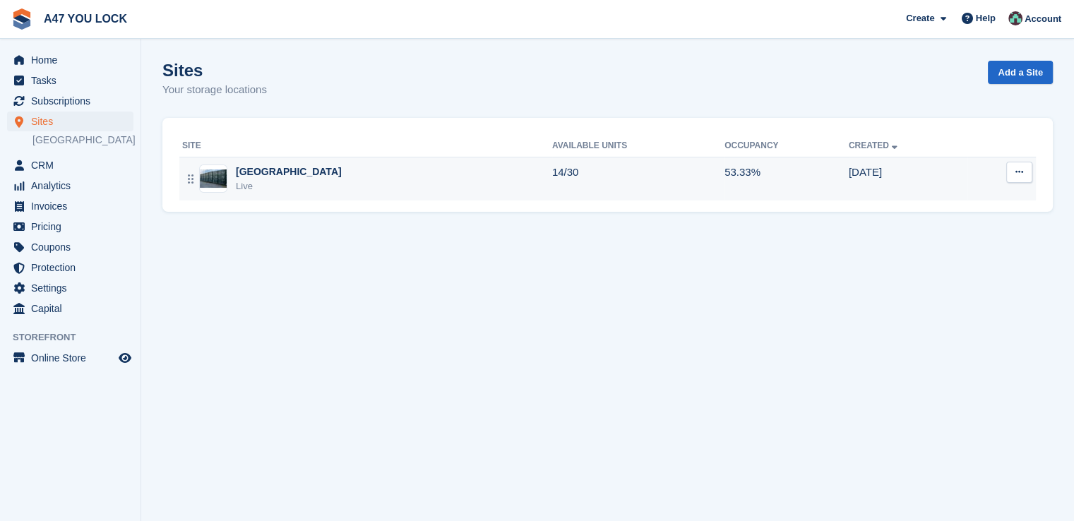
click at [248, 181] on div "Live" at bounding box center [289, 186] width 106 height 14
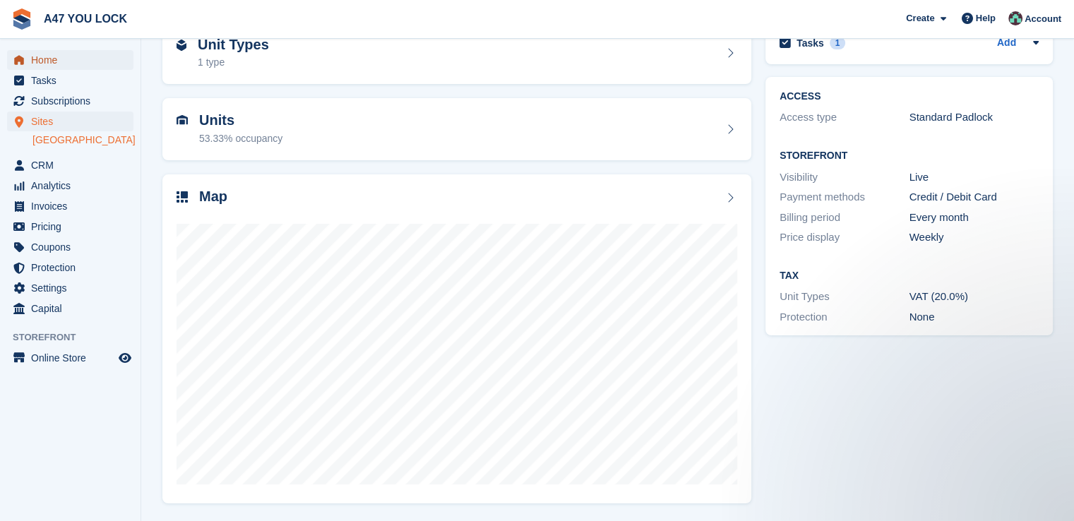
click at [50, 63] on span "Home" at bounding box center [73, 60] width 85 height 20
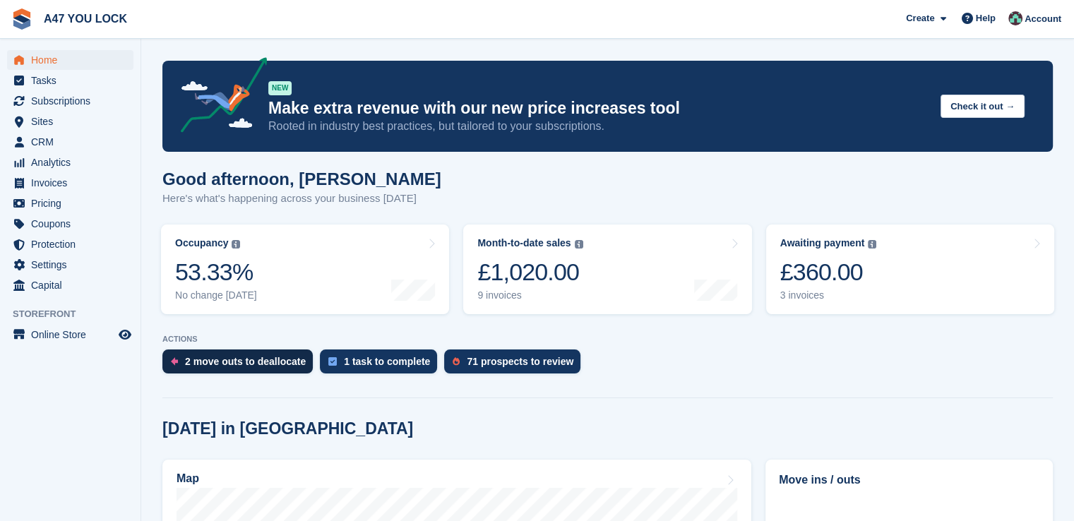
click at [251, 359] on div "2 move outs to deallocate" at bounding box center [245, 361] width 121 height 11
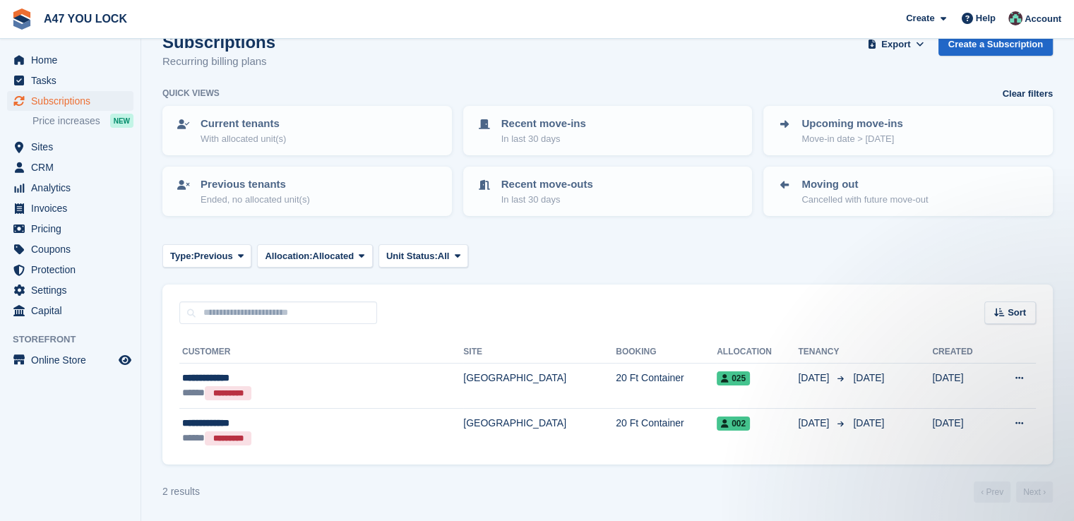
scroll to position [30, 0]
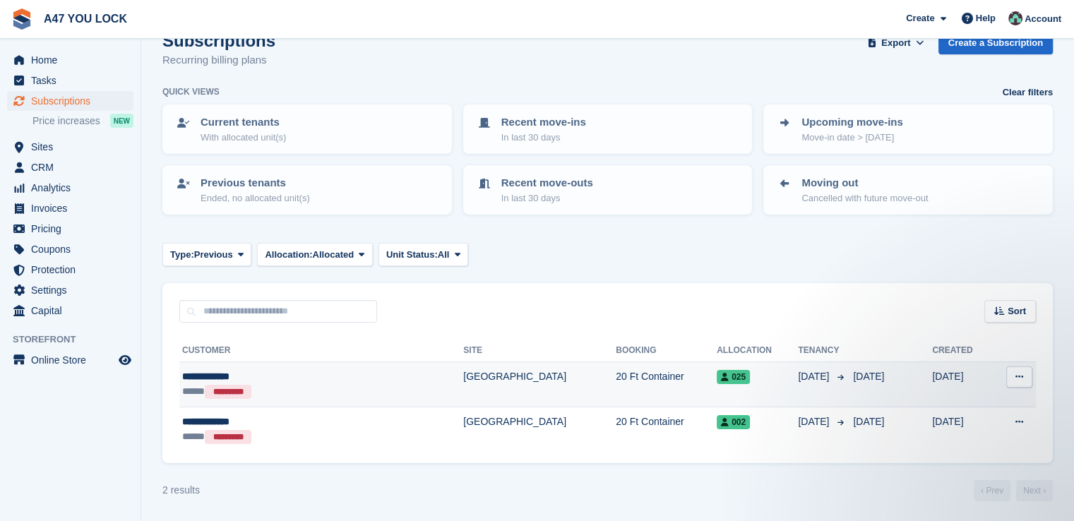
click at [717, 383] on td "025" at bounding box center [757, 384] width 81 height 45
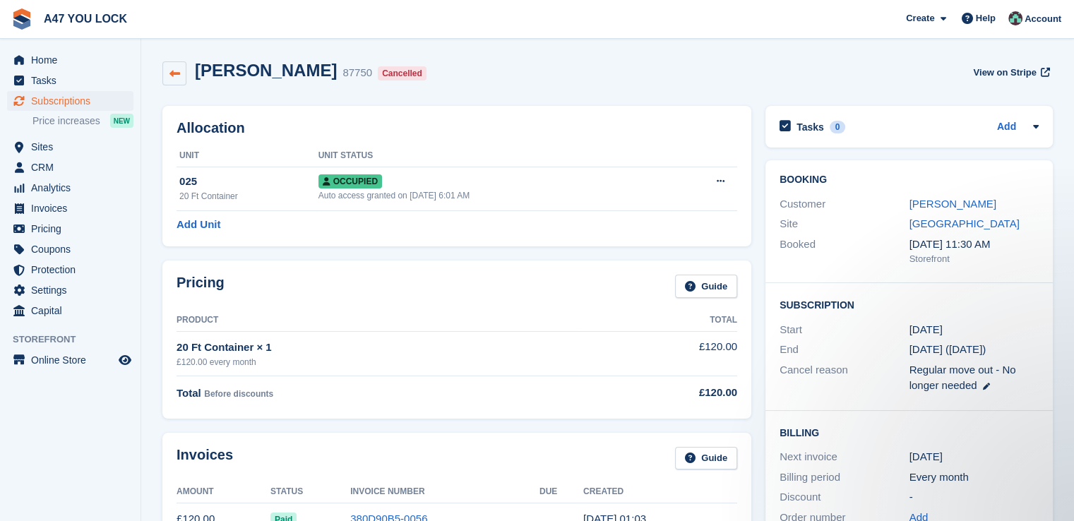
click at [174, 73] on icon at bounding box center [174, 73] width 11 height 11
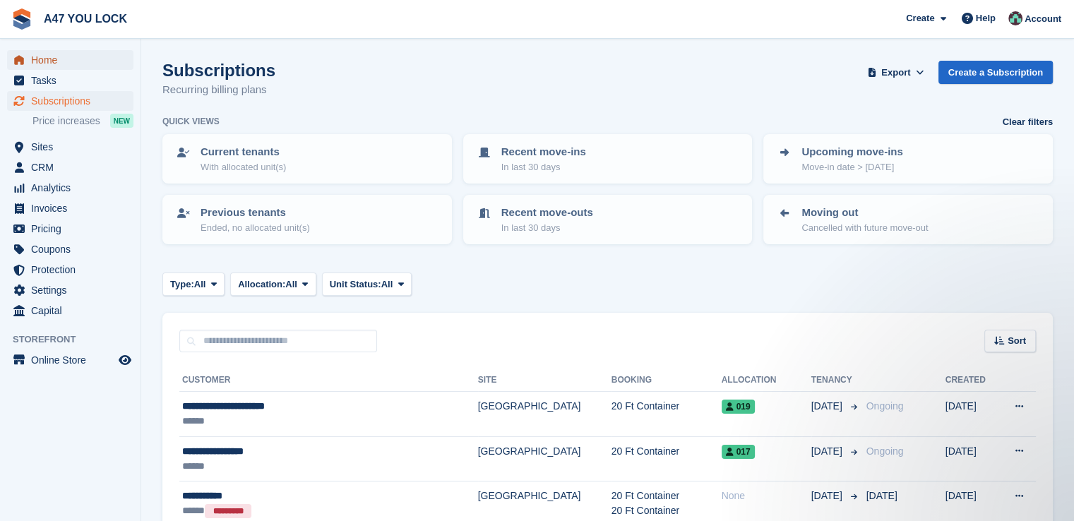
click at [37, 63] on span "Home" at bounding box center [73, 60] width 85 height 20
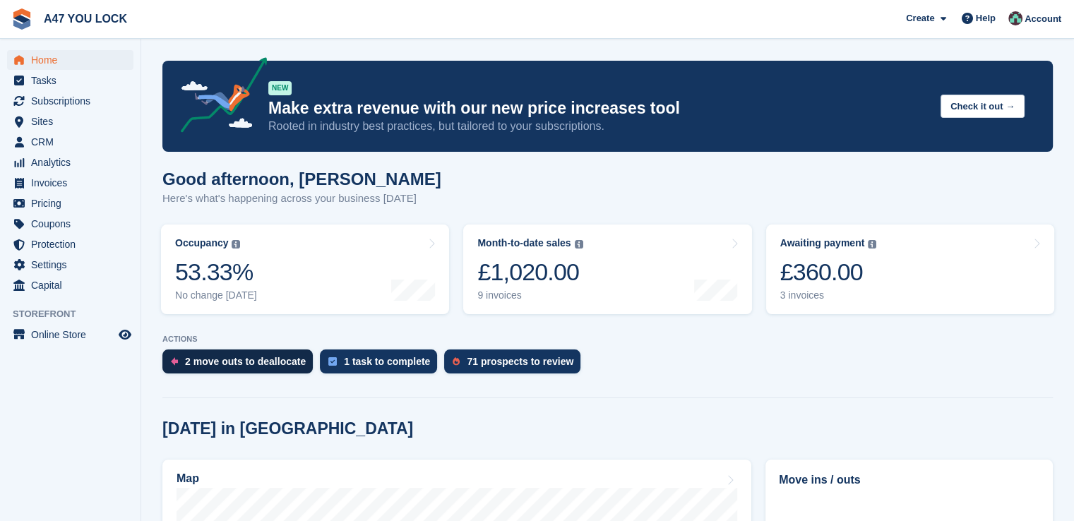
click at [266, 365] on div "2 move outs to deallocate" at bounding box center [245, 361] width 121 height 11
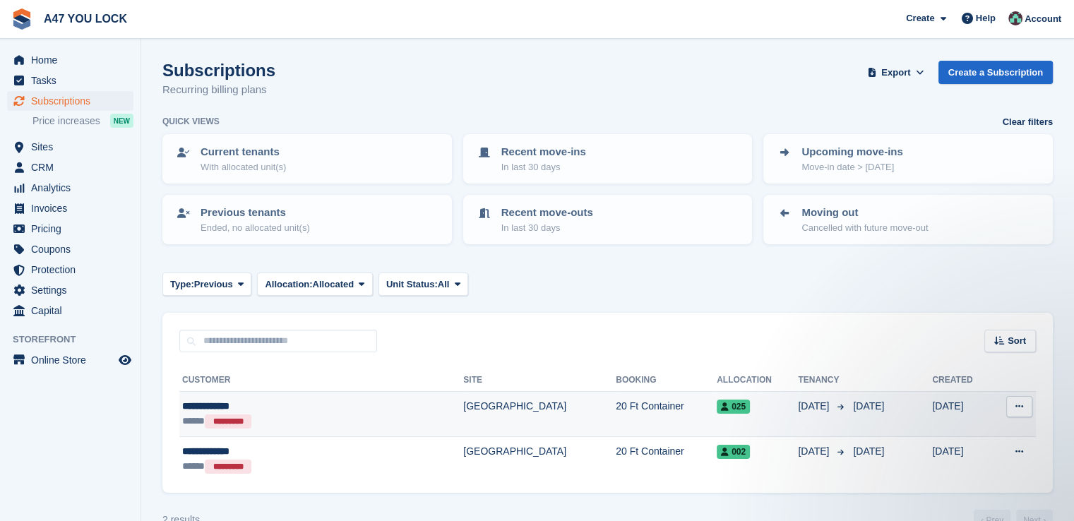
click at [1021, 403] on icon at bounding box center [1019, 406] width 8 height 9
click at [952, 439] on p "View customer" at bounding box center [964, 434] width 123 height 18
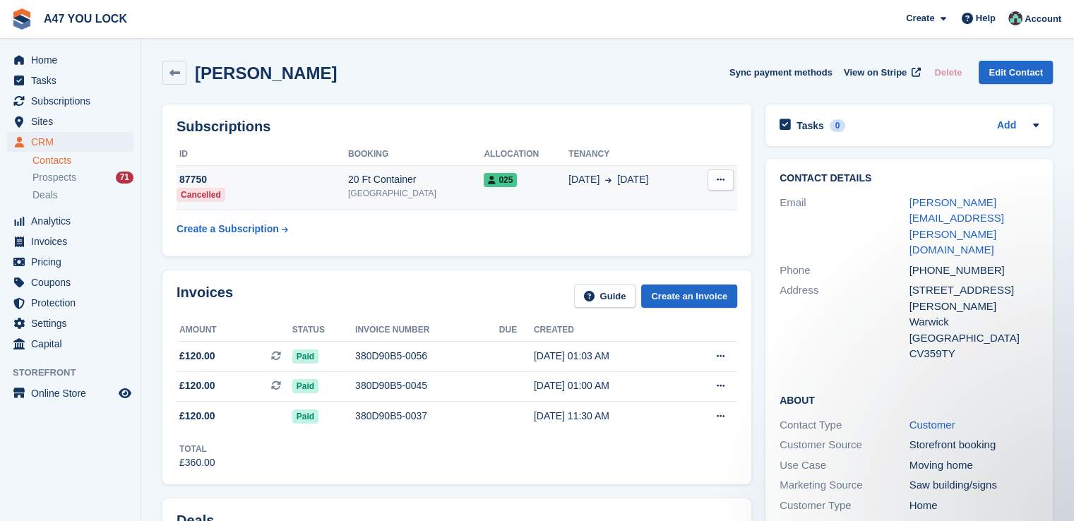
click at [499, 183] on span "025" at bounding box center [500, 180] width 33 height 14
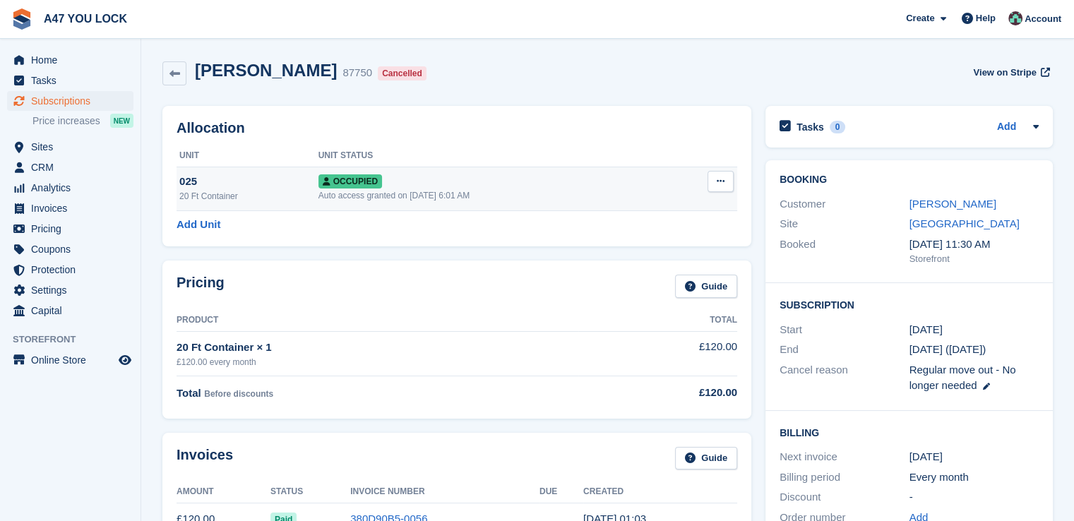
click at [719, 185] on icon at bounding box center [721, 181] width 8 height 9
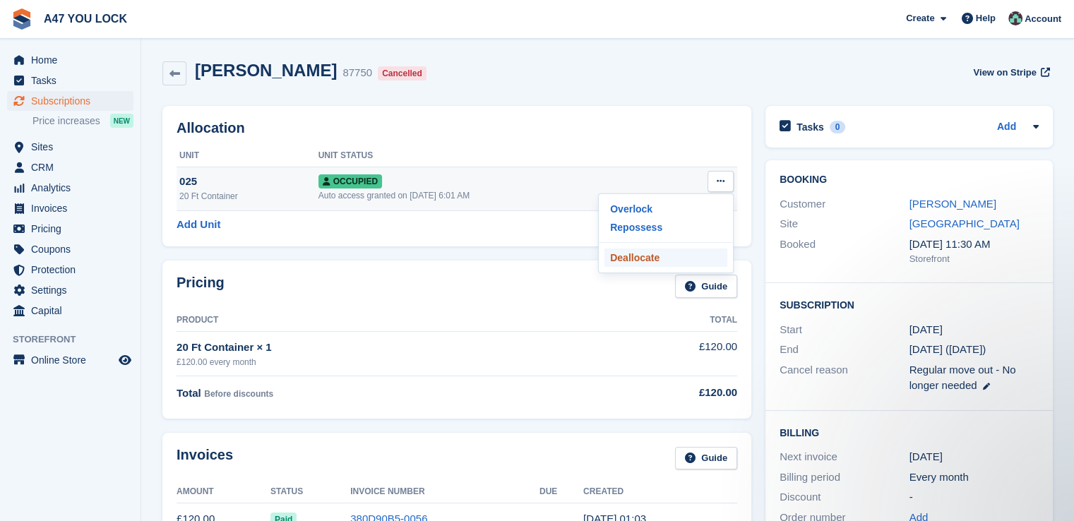
click at [644, 263] on p "Deallocate" at bounding box center [665, 258] width 123 height 18
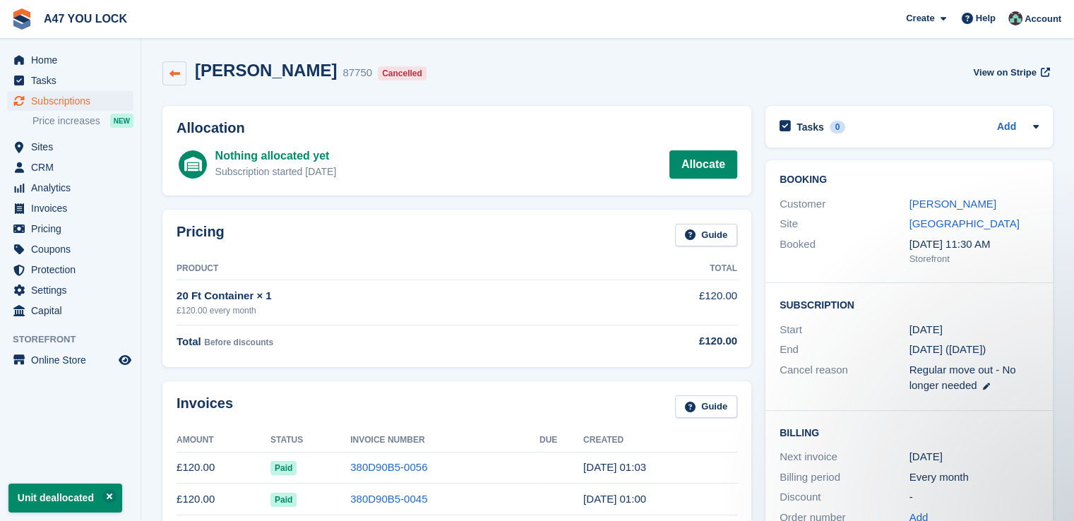
click at [166, 71] on link at bounding box center [174, 73] width 24 height 24
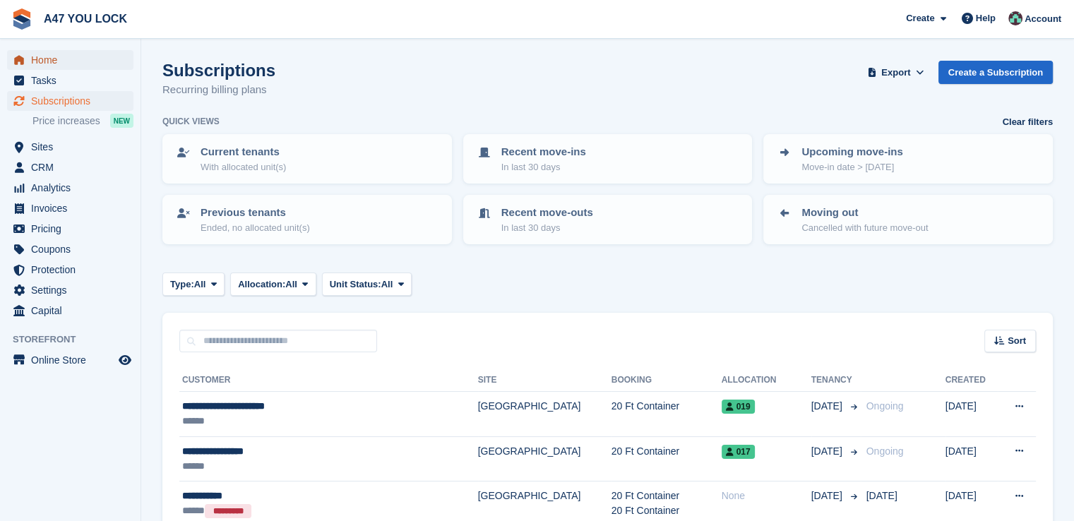
click at [53, 66] on span "Home" at bounding box center [73, 60] width 85 height 20
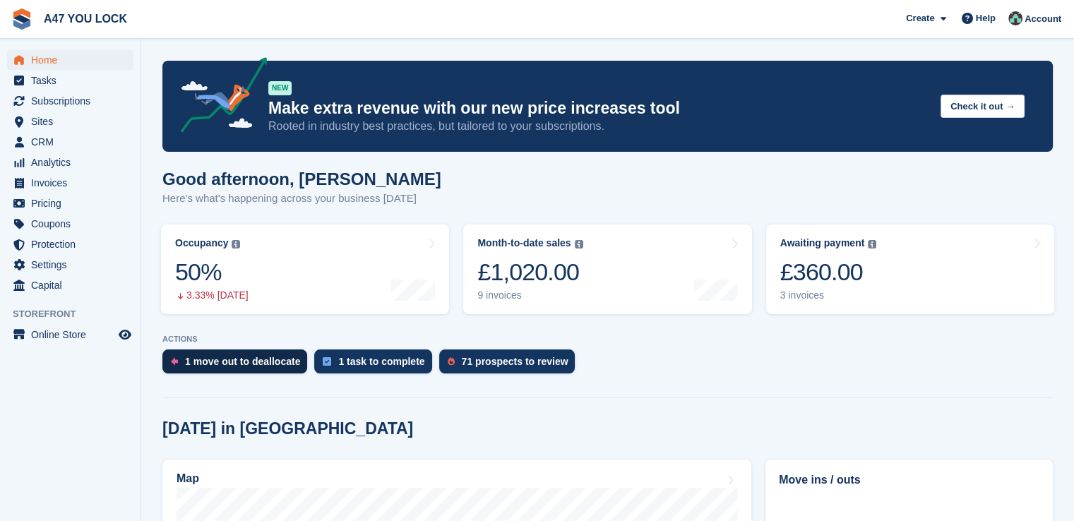
click at [254, 361] on div "1 move out to deallocate" at bounding box center [242, 361] width 115 height 11
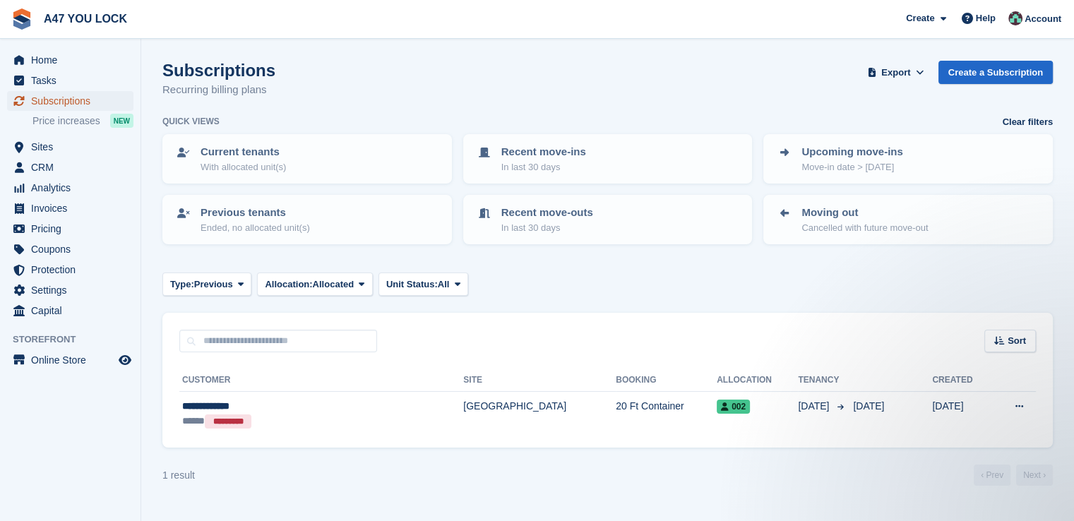
click at [68, 100] on span "Subscriptions" at bounding box center [73, 101] width 85 height 20
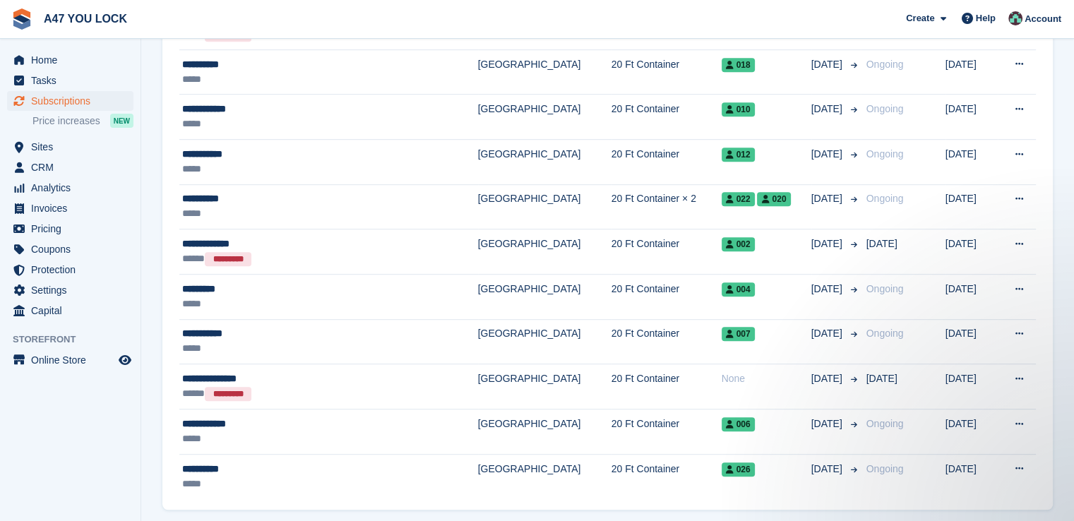
scroll to position [715, 0]
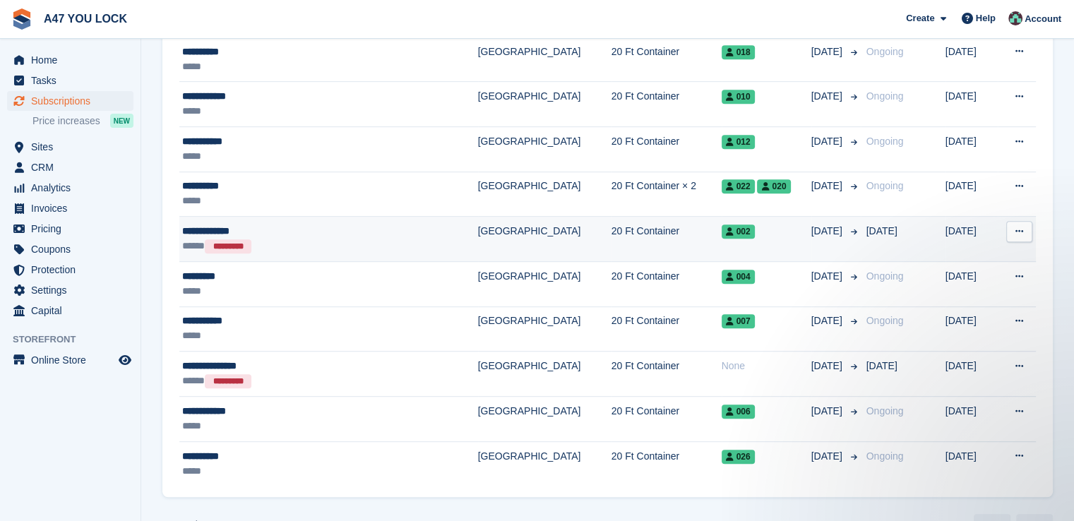
click at [208, 232] on div "**********" at bounding box center [295, 231] width 227 height 15
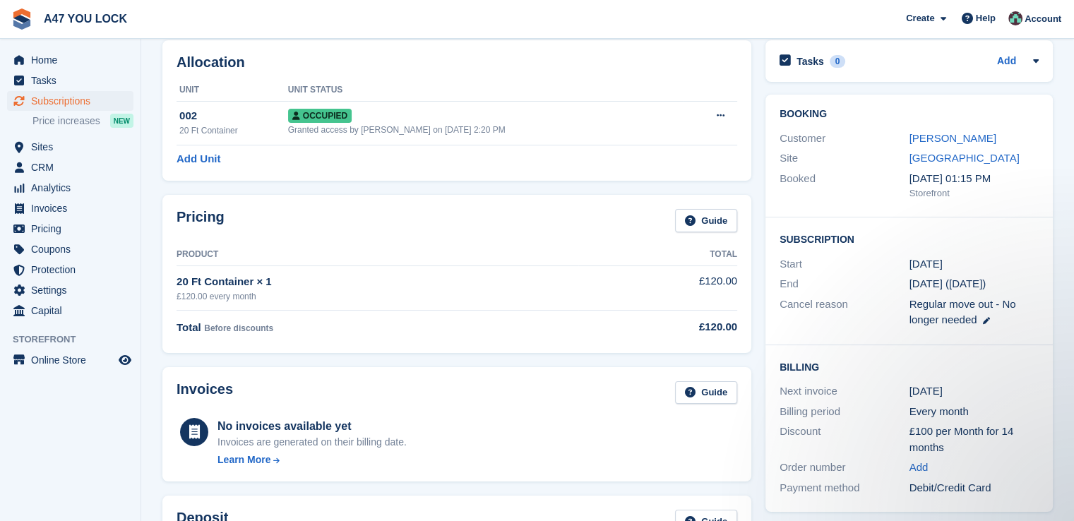
scroll to position [56, 0]
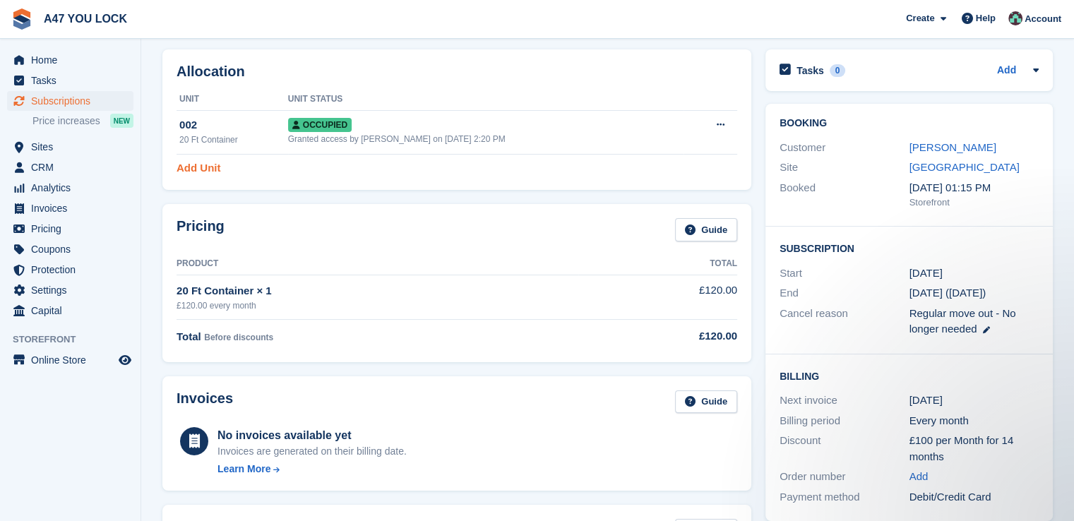
click at [207, 172] on link "Add Unit" at bounding box center [199, 168] width 44 height 16
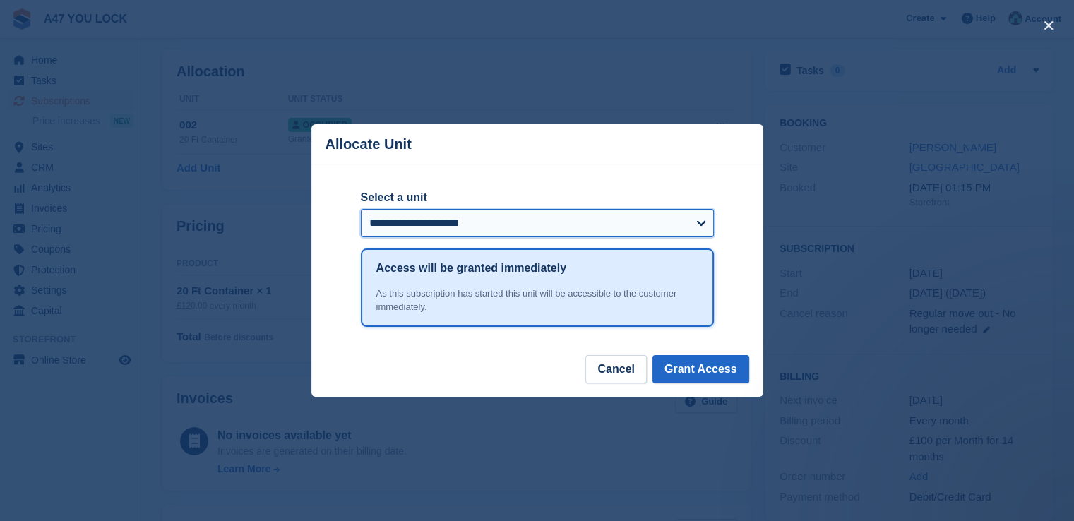
click at [703, 224] on select "**********" at bounding box center [537, 223] width 353 height 28
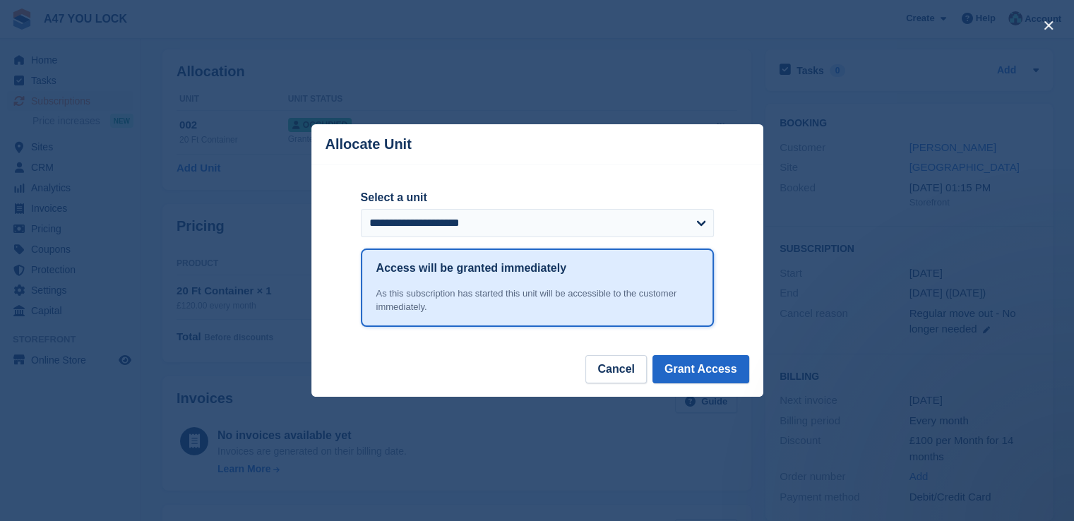
click at [770, 235] on div "close" at bounding box center [537, 260] width 1074 height 521
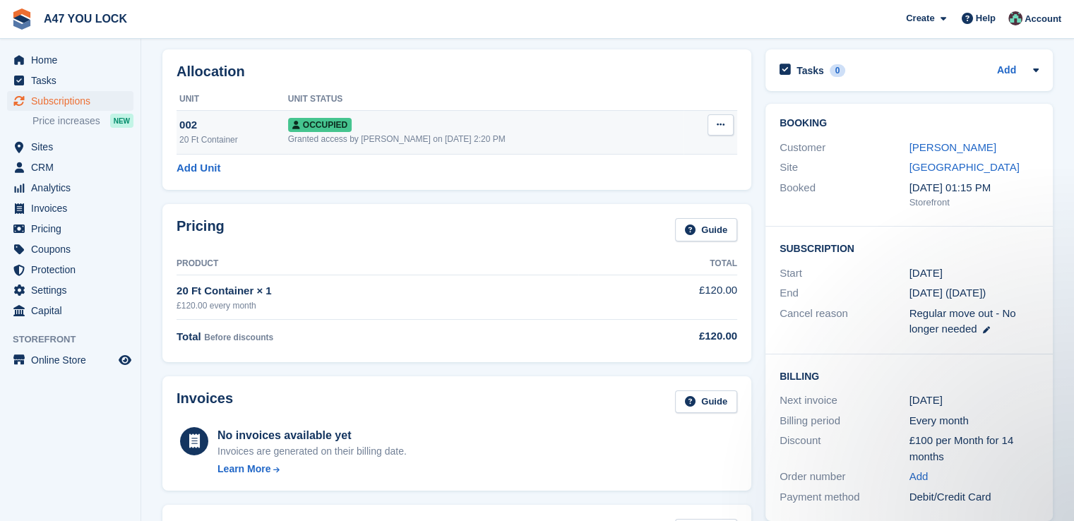
click at [720, 127] on icon at bounding box center [721, 124] width 8 height 9
click at [638, 179] on p "Repossess" at bounding box center [665, 171] width 123 height 18
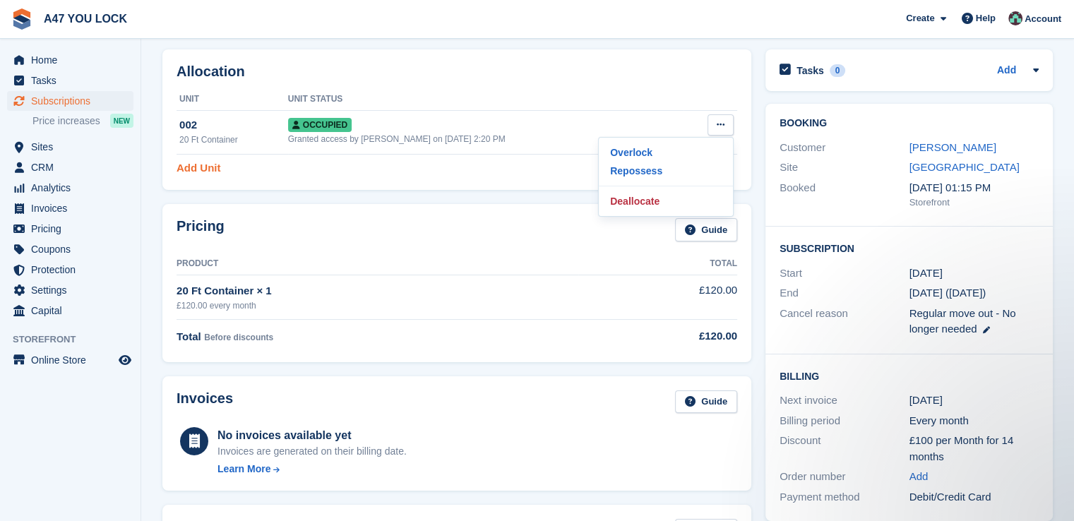
click at [204, 166] on link "Add Unit" at bounding box center [199, 168] width 44 height 16
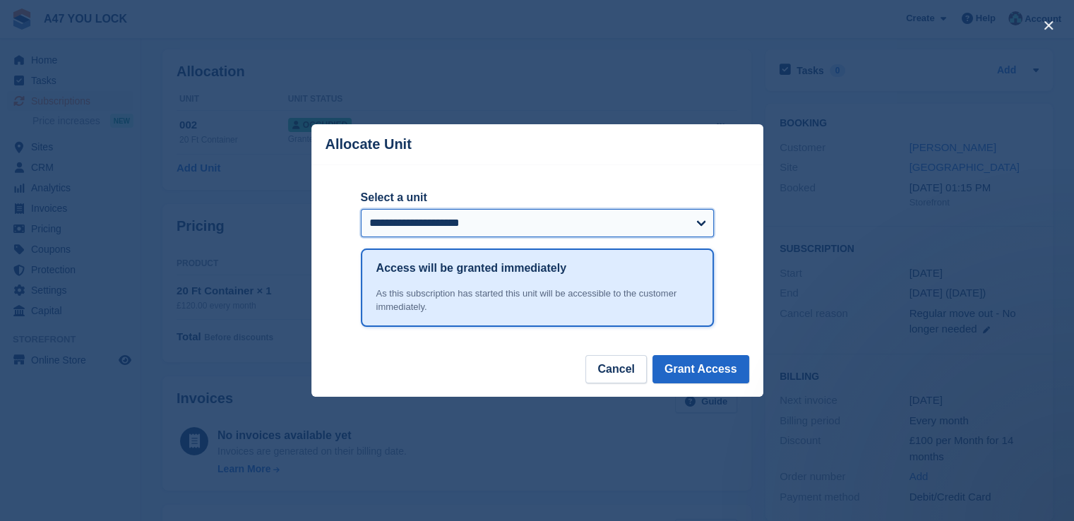
click at [698, 220] on select "**********" at bounding box center [537, 223] width 353 height 28
click at [361, 210] on select "**********" at bounding box center [537, 223] width 353 height 28
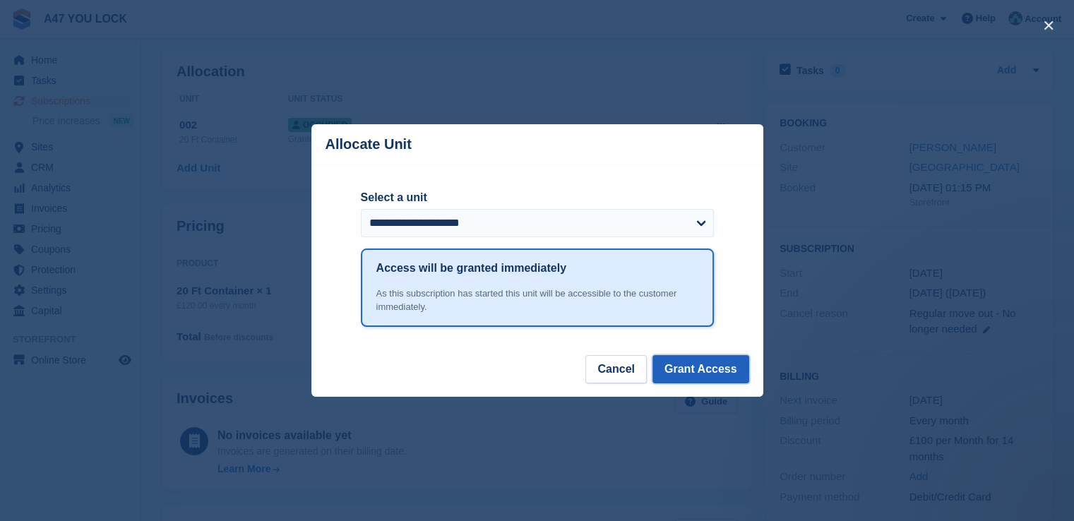
click at [712, 366] on button "Grant Access" at bounding box center [700, 369] width 97 height 28
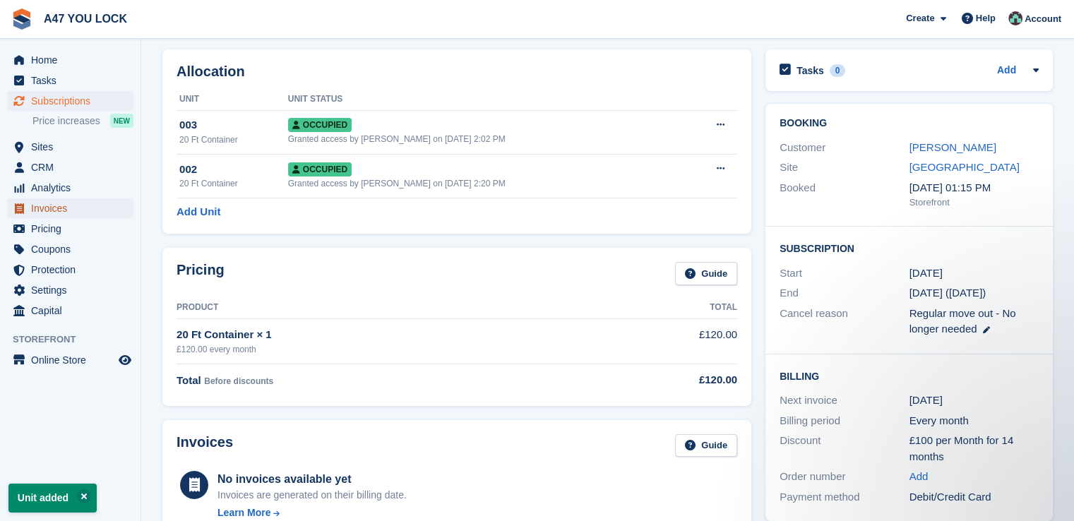
click at [42, 210] on span "Invoices" at bounding box center [73, 208] width 85 height 20
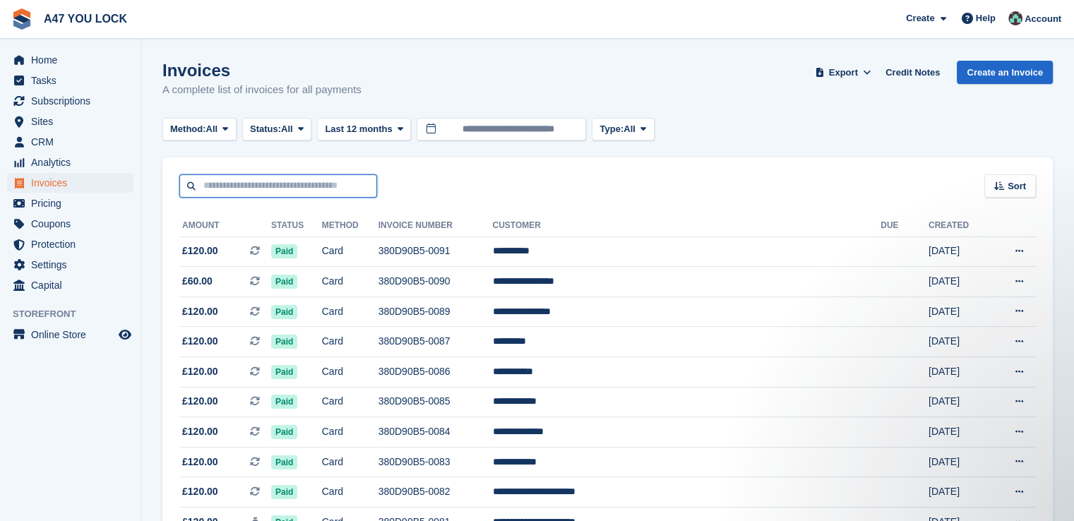
click at [226, 193] on input "text" at bounding box center [278, 185] width 198 height 23
type input "**"
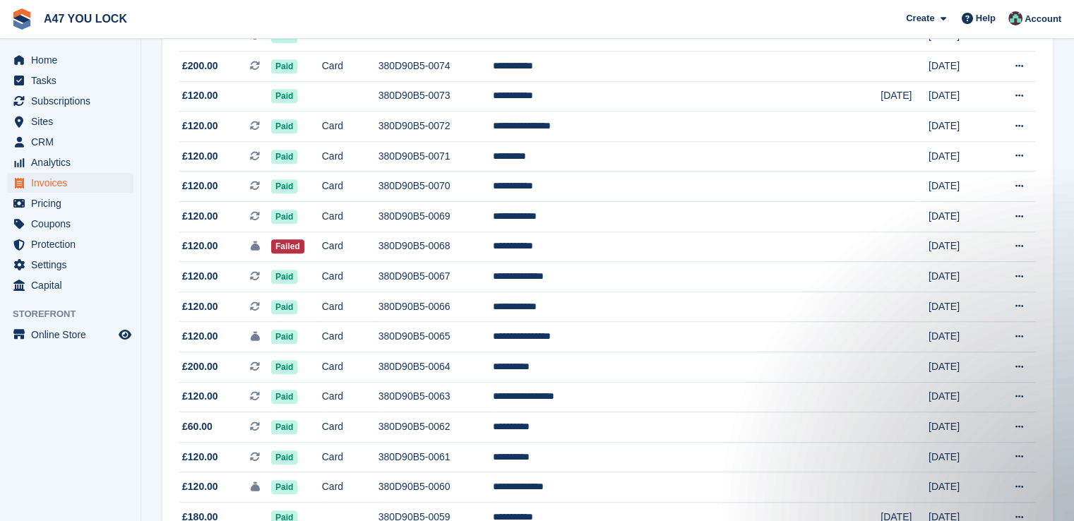
scroll to position [662, 0]
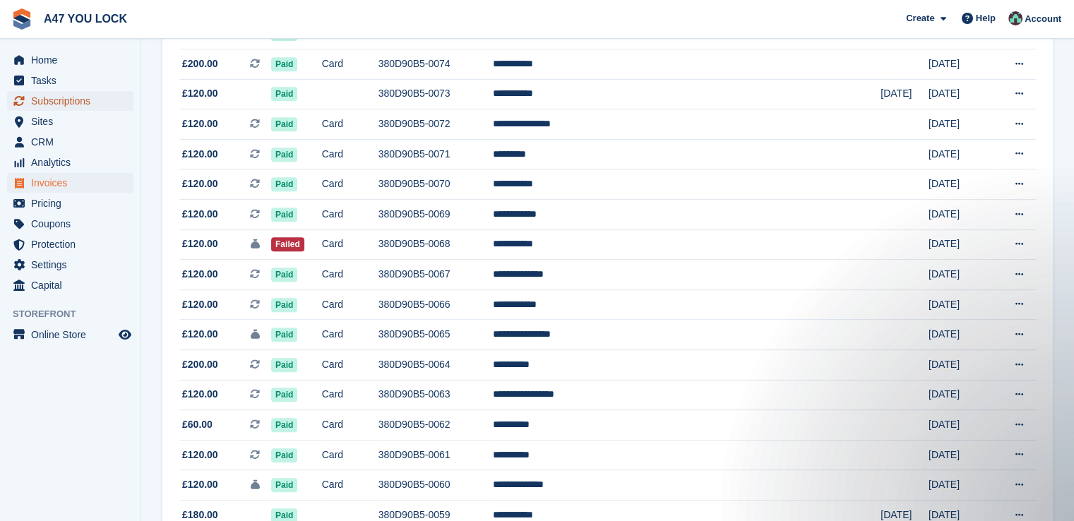
click at [68, 105] on span "Subscriptions" at bounding box center [73, 101] width 85 height 20
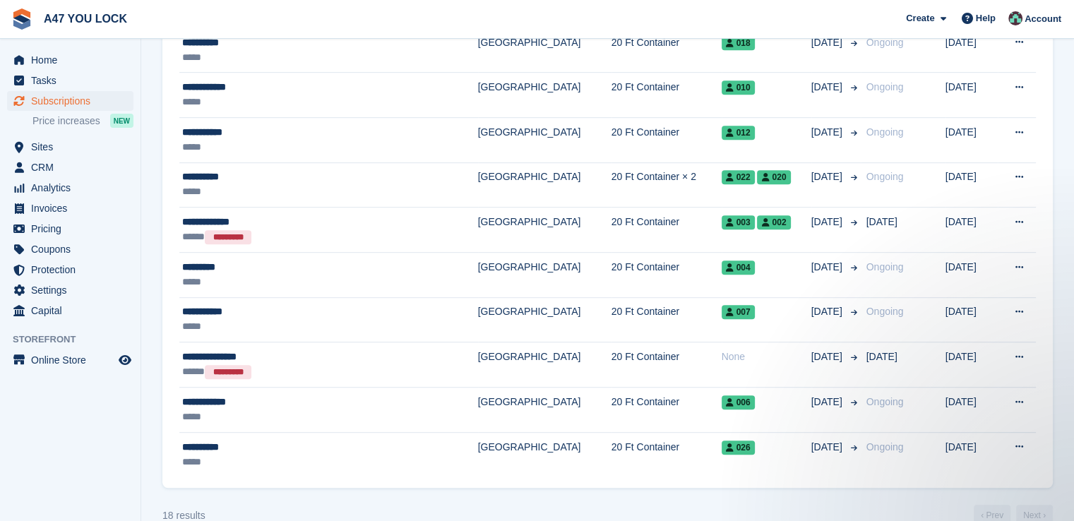
scroll to position [747, 0]
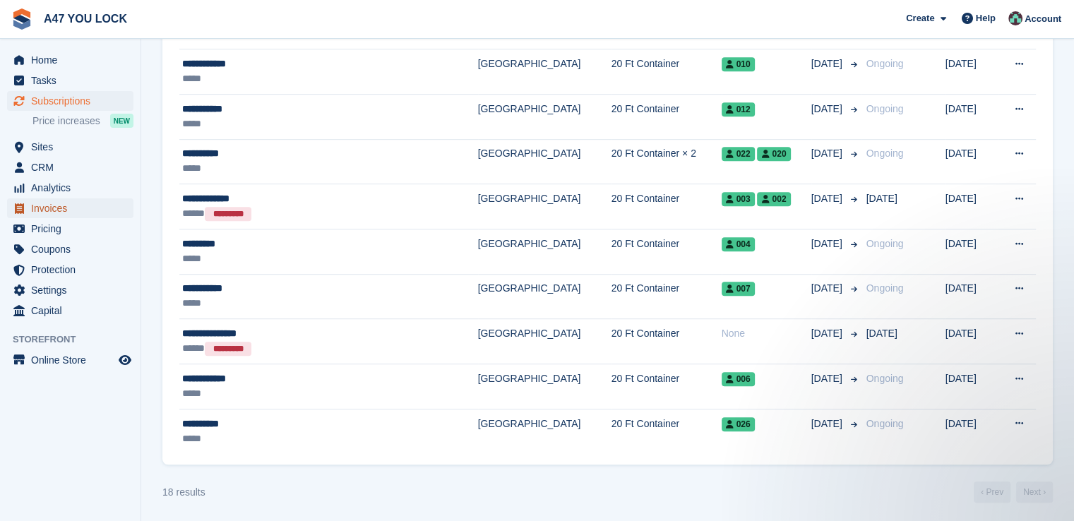
click at [50, 202] on span "Invoices" at bounding box center [73, 208] width 85 height 20
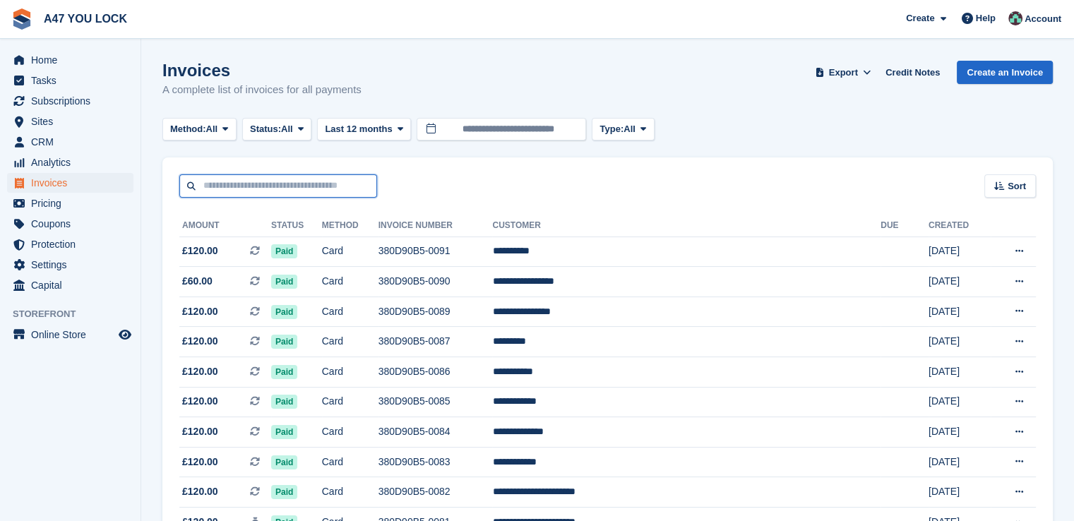
click at [239, 188] on input "text" at bounding box center [278, 185] width 198 height 23
type input "******"
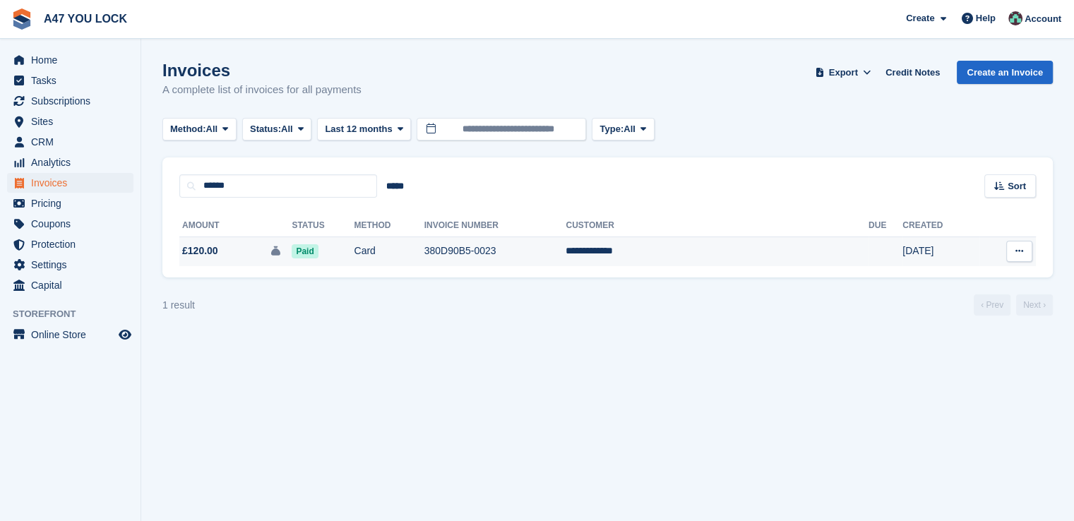
click at [520, 253] on td "380D90B5-0023" at bounding box center [495, 252] width 142 height 30
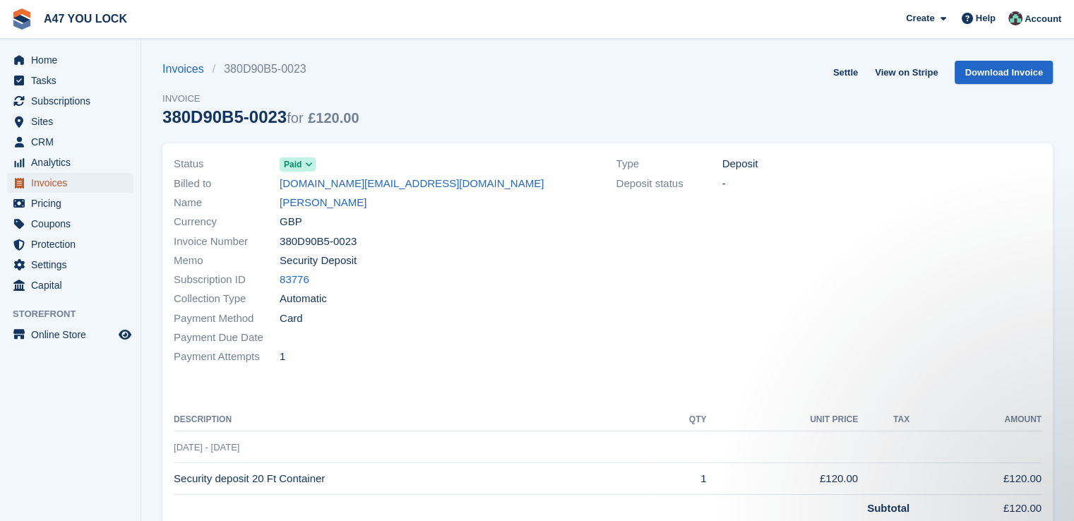
click at [28, 179] on link "Invoices" at bounding box center [70, 183] width 126 height 20
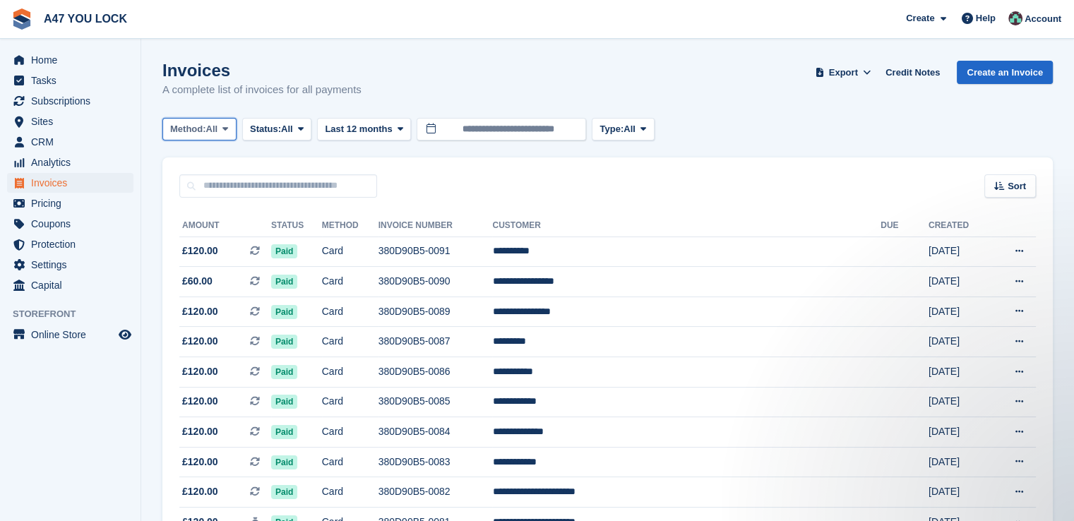
click at [228, 129] on icon at bounding box center [225, 128] width 6 height 9
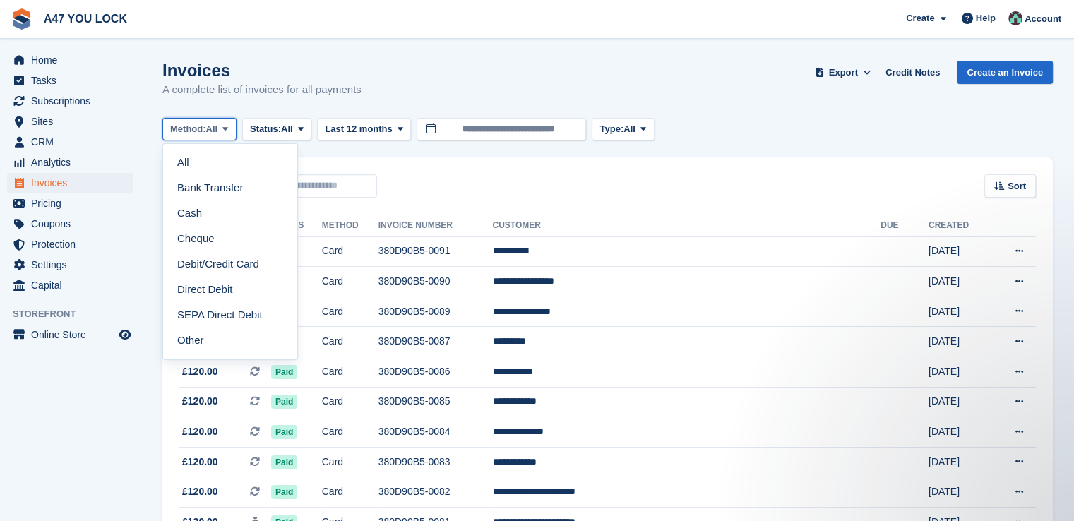
click at [228, 129] on icon at bounding box center [225, 128] width 6 height 9
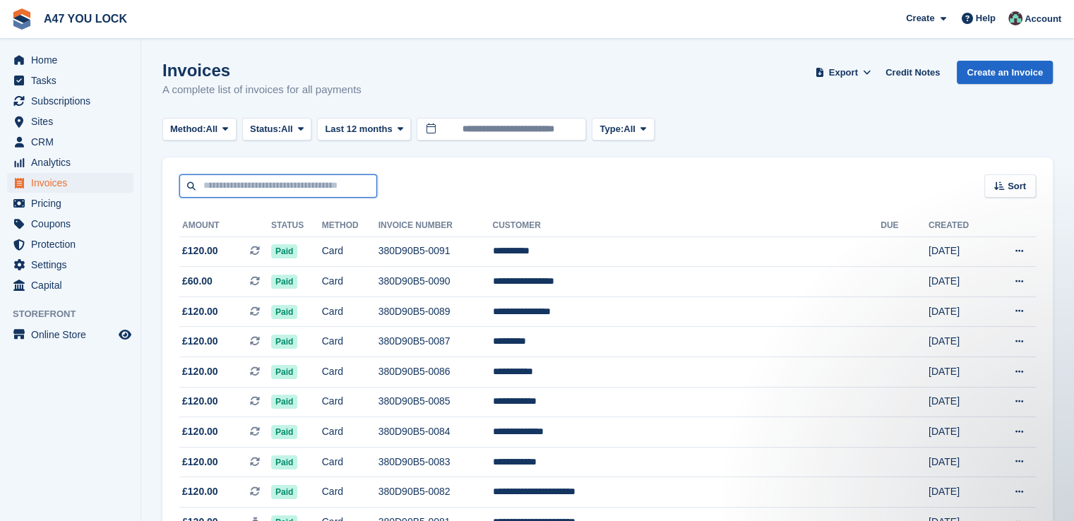
click at [220, 183] on input "text" at bounding box center [278, 185] width 198 height 23
type input "****"
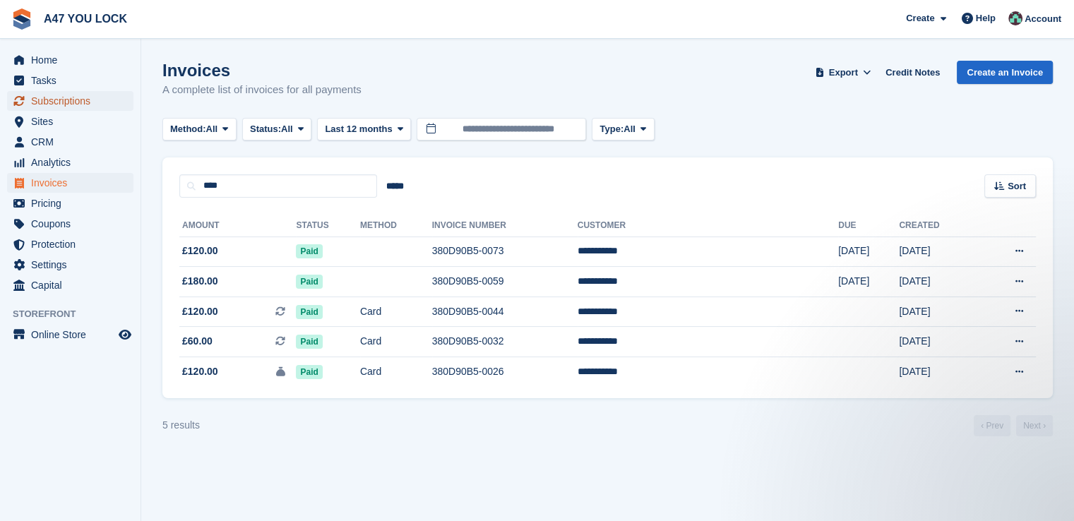
click at [72, 100] on span "Subscriptions" at bounding box center [73, 101] width 85 height 20
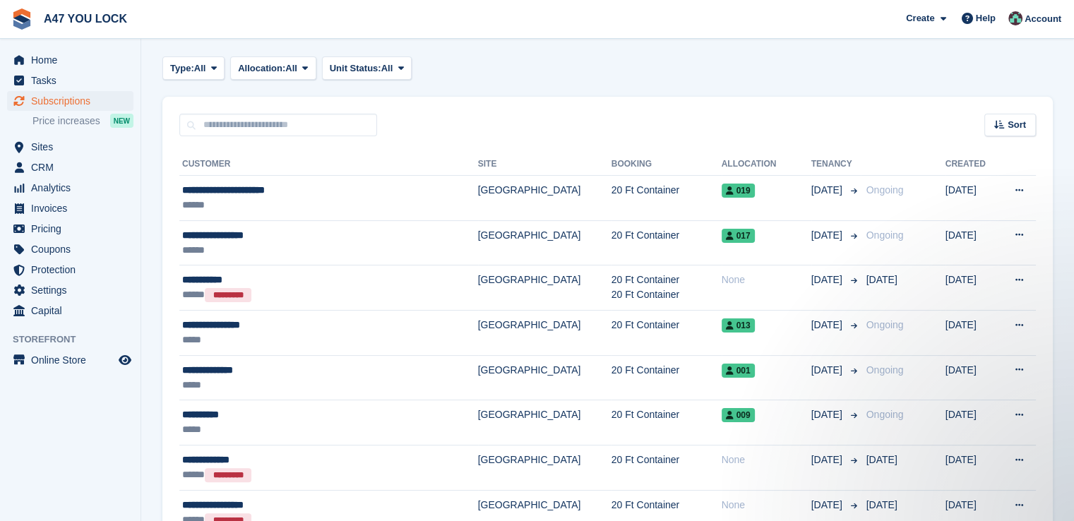
scroll to position [263, 0]
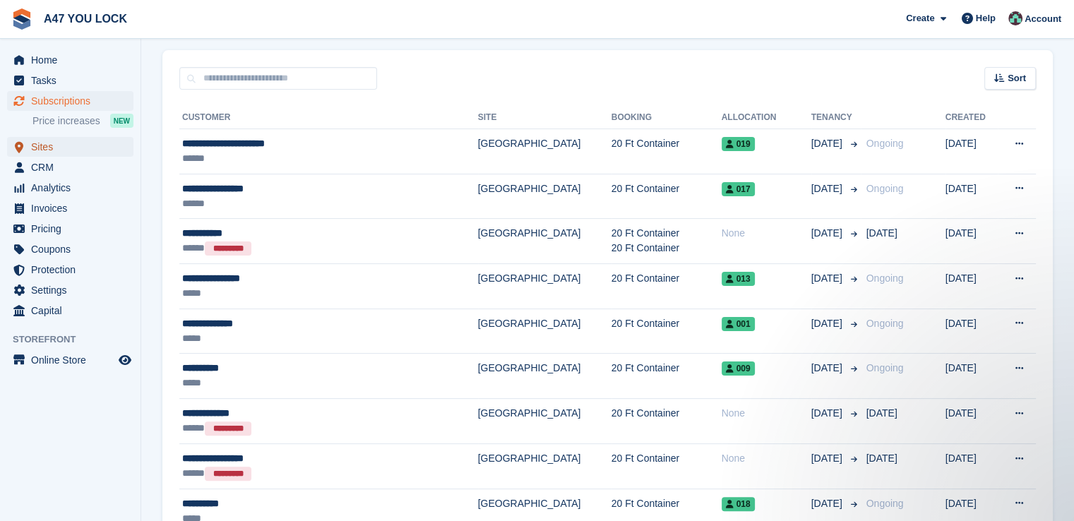
click at [46, 147] on span "Sites" at bounding box center [73, 147] width 85 height 20
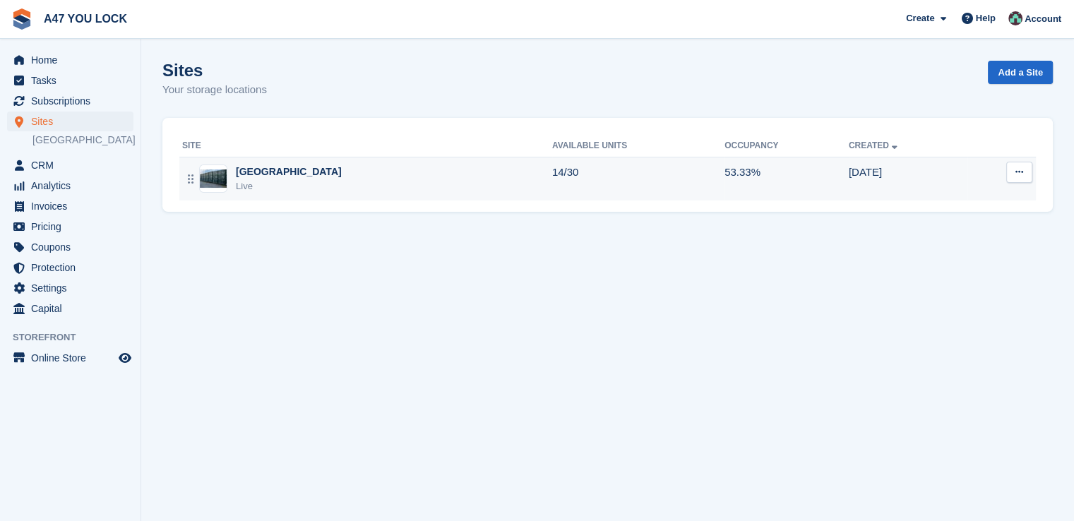
click at [252, 173] on div "[GEOGRAPHIC_DATA]" at bounding box center [289, 172] width 106 height 15
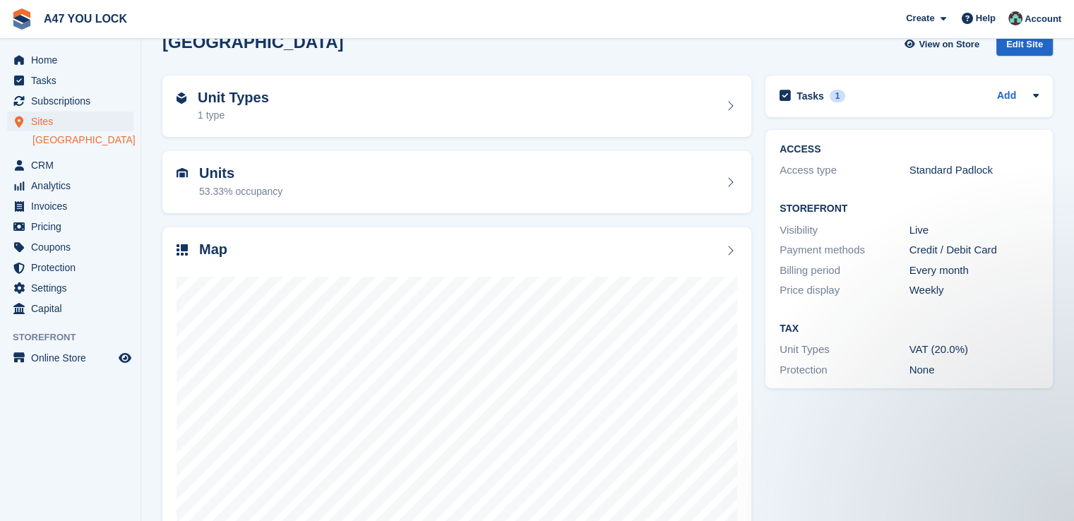
scroll to position [81, 0]
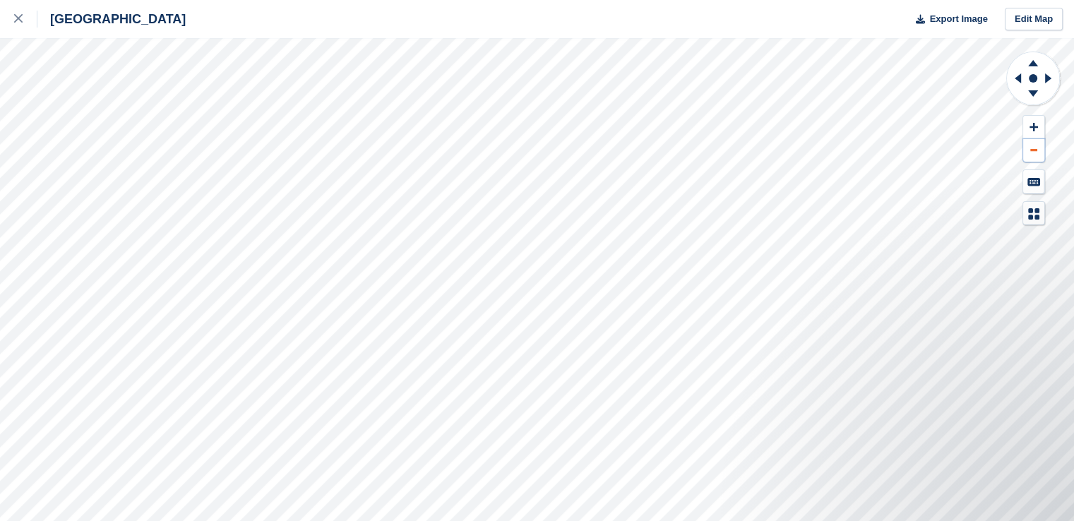
click at [1039, 149] on button at bounding box center [1033, 150] width 21 height 23
click at [1030, 120] on button at bounding box center [1033, 127] width 21 height 23
click at [1035, 209] on icon at bounding box center [1037, 210] width 5 height 5
